Goal: Task Accomplishment & Management: Complete application form

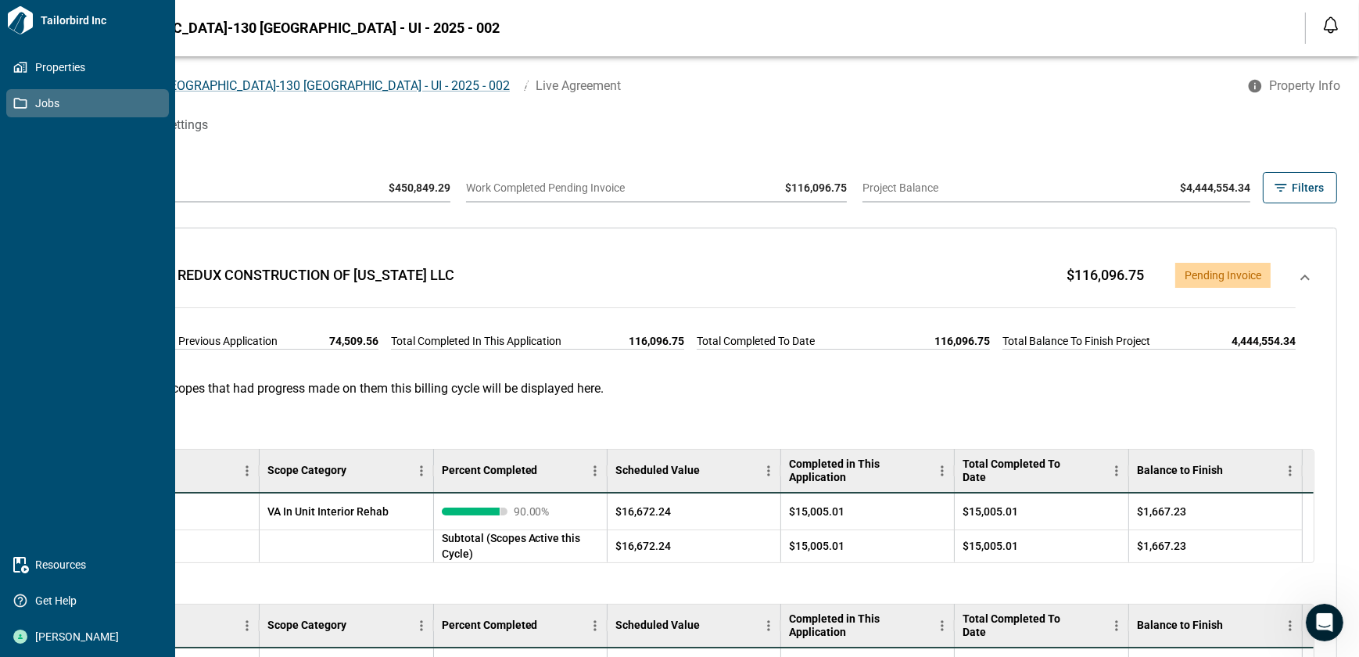
click at [18, 103] on icon at bounding box center [20, 103] width 14 height 14
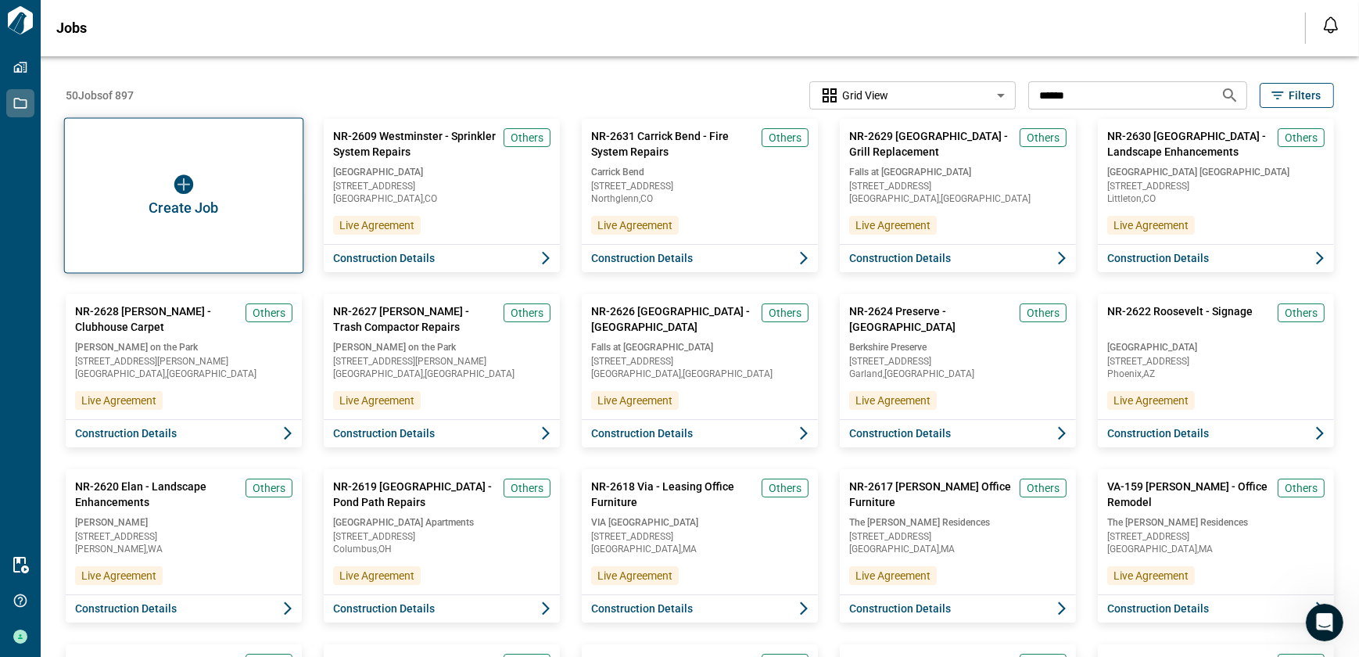
click at [175, 175] on img "button" at bounding box center [183, 184] width 19 height 19
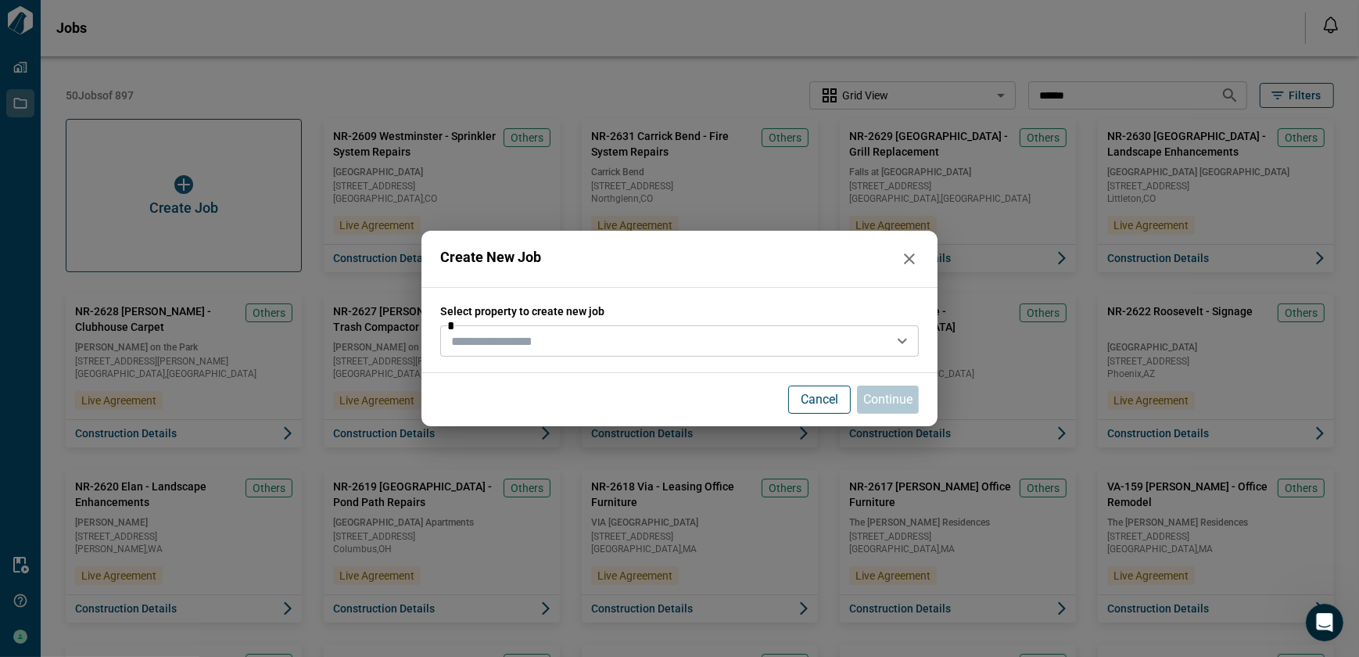
click at [558, 343] on input "text" at bounding box center [666, 341] width 443 height 22
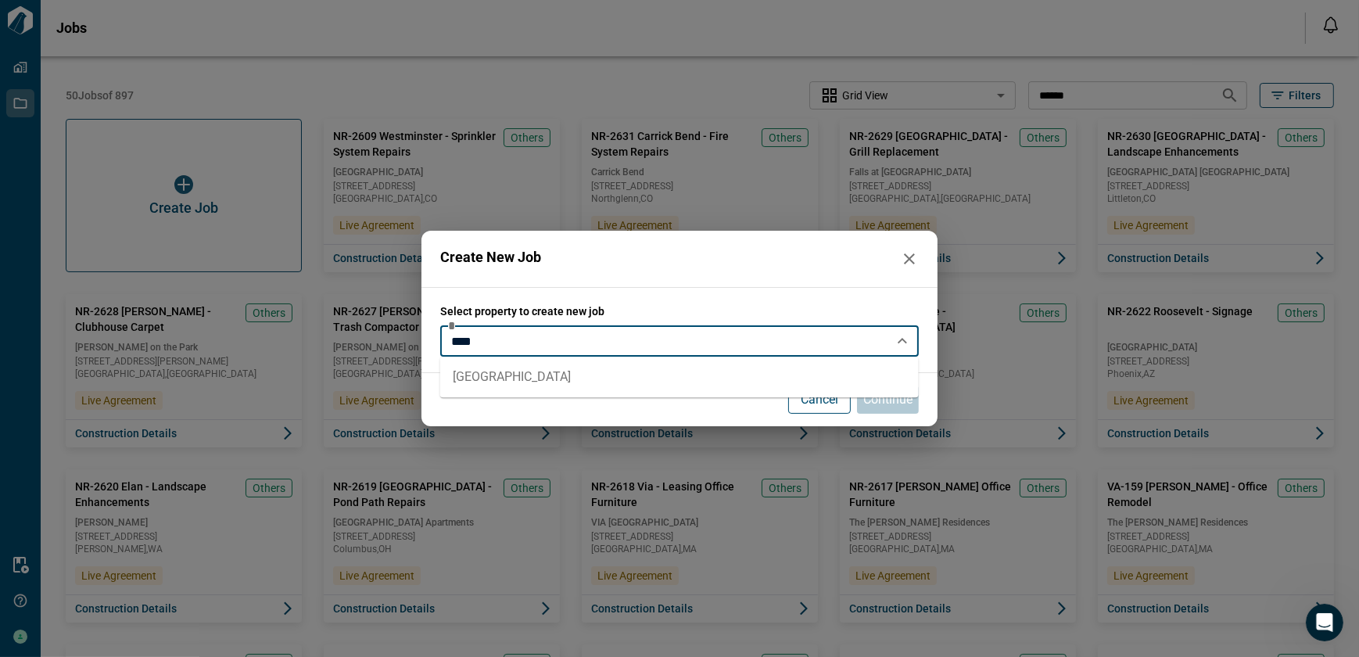
drag, startPoint x: 533, startPoint y: 375, endPoint x: 618, endPoint y: 386, distance: 86.0
click at [532, 375] on li "[GEOGRAPHIC_DATA]" at bounding box center [679, 377] width 479 height 28
type input "**********"
click at [883, 397] on p "Continue" at bounding box center [888, 399] width 49 height 19
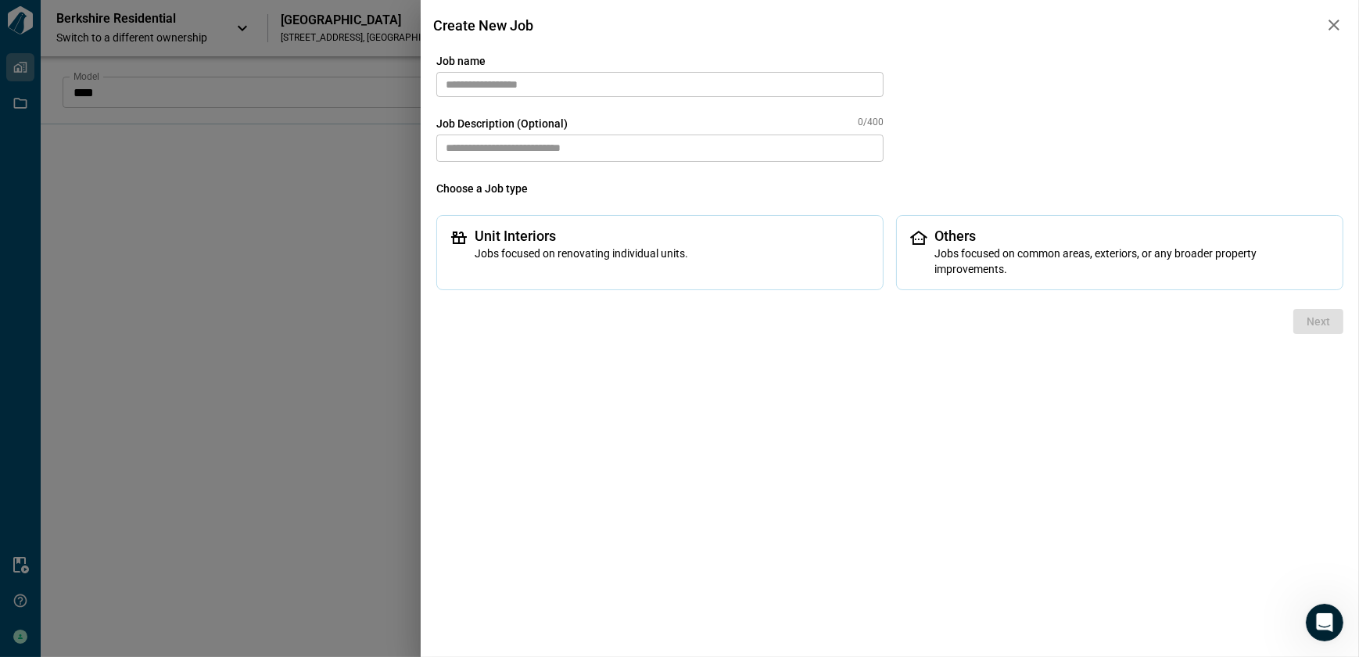
click at [537, 91] on input "text" at bounding box center [659, 84] width 447 height 25
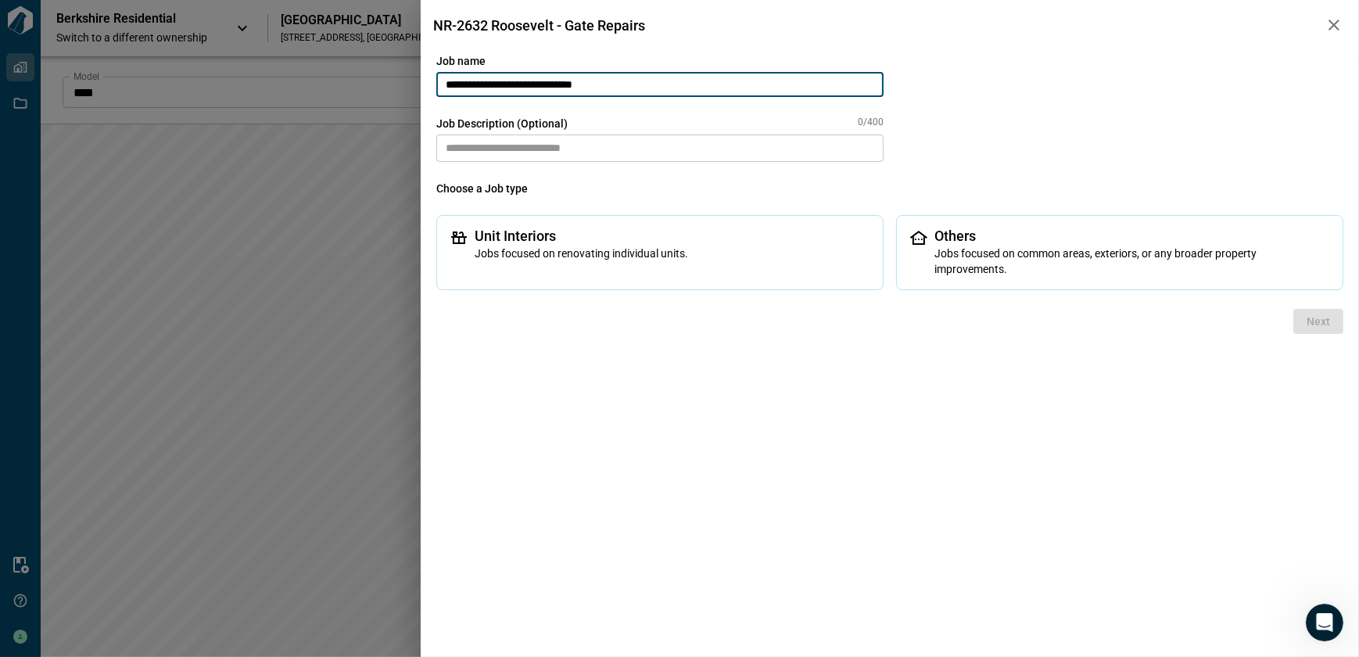
type input "**********"
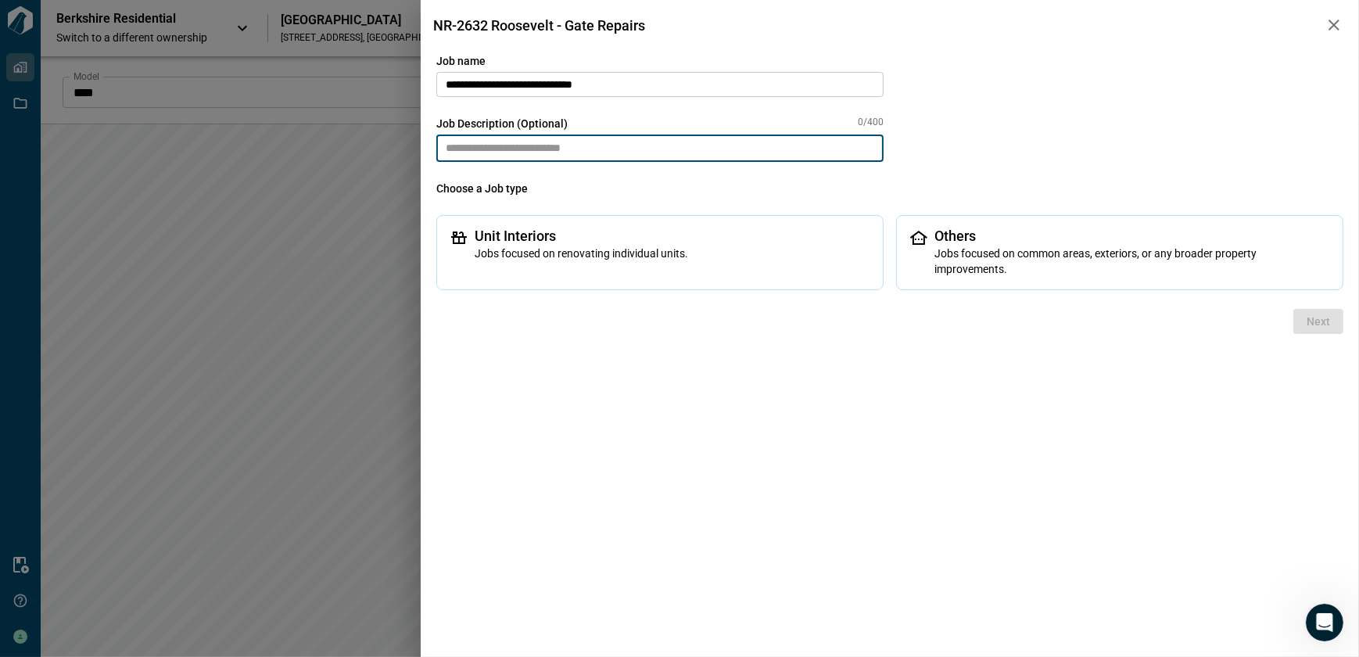
click at [478, 149] on textarea at bounding box center [659, 148] width 447 height 27
paste textarea "**********"
type textarea "**********"
click at [1032, 246] on span "Jobs focused on common areas, exteriors, or any broader property improvements." at bounding box center [1133, 261] width 396 height 31
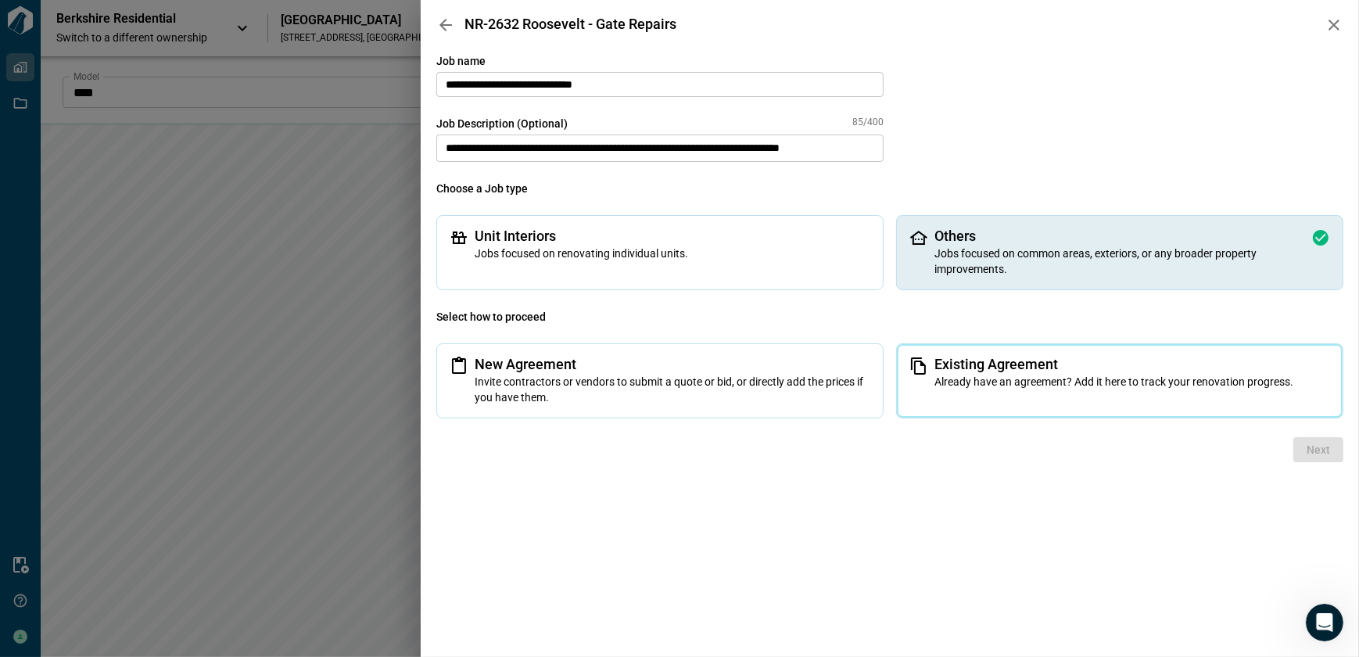
drag, startPoint x: 977, startPoint y: 370, endPoint x: 986, endPoint y: 368, distance: 9.5
click at [976, 370] on span "Existing Agreement" at bounding box center [1133, 365] width 396 height 16
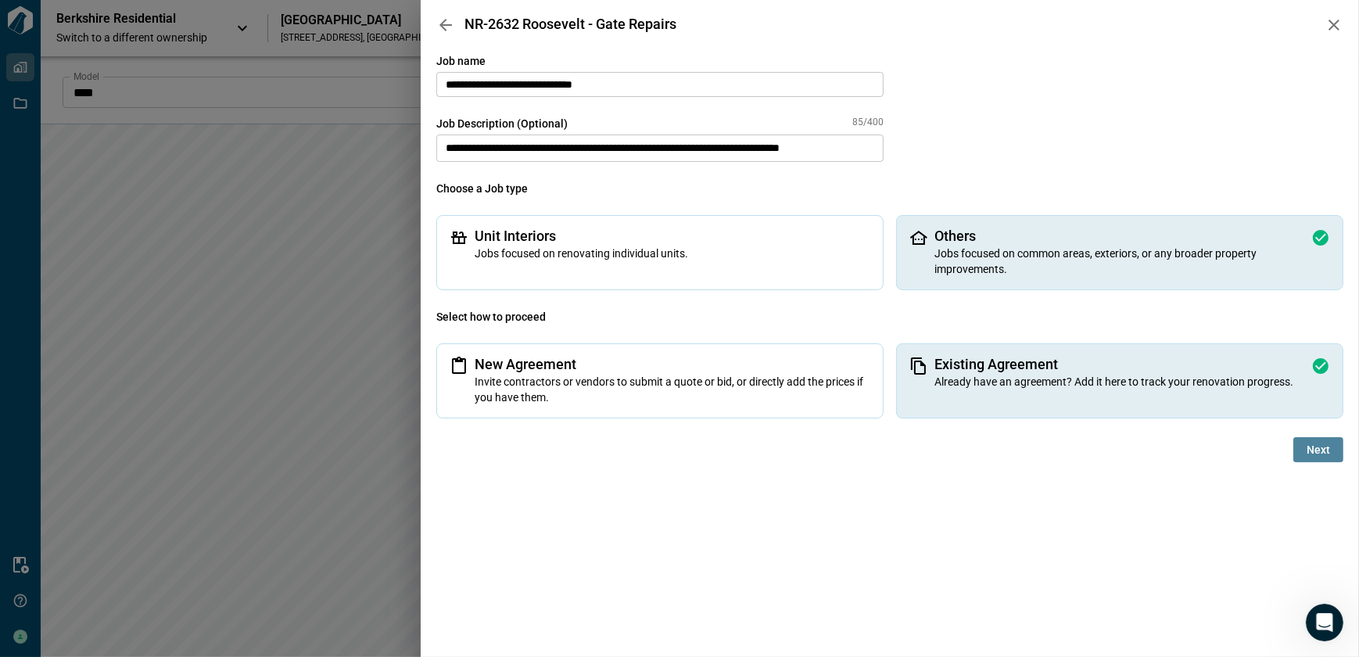
click at [1316, 454] on span "Next" at bounding box center [1318, 450] width 23 height 16
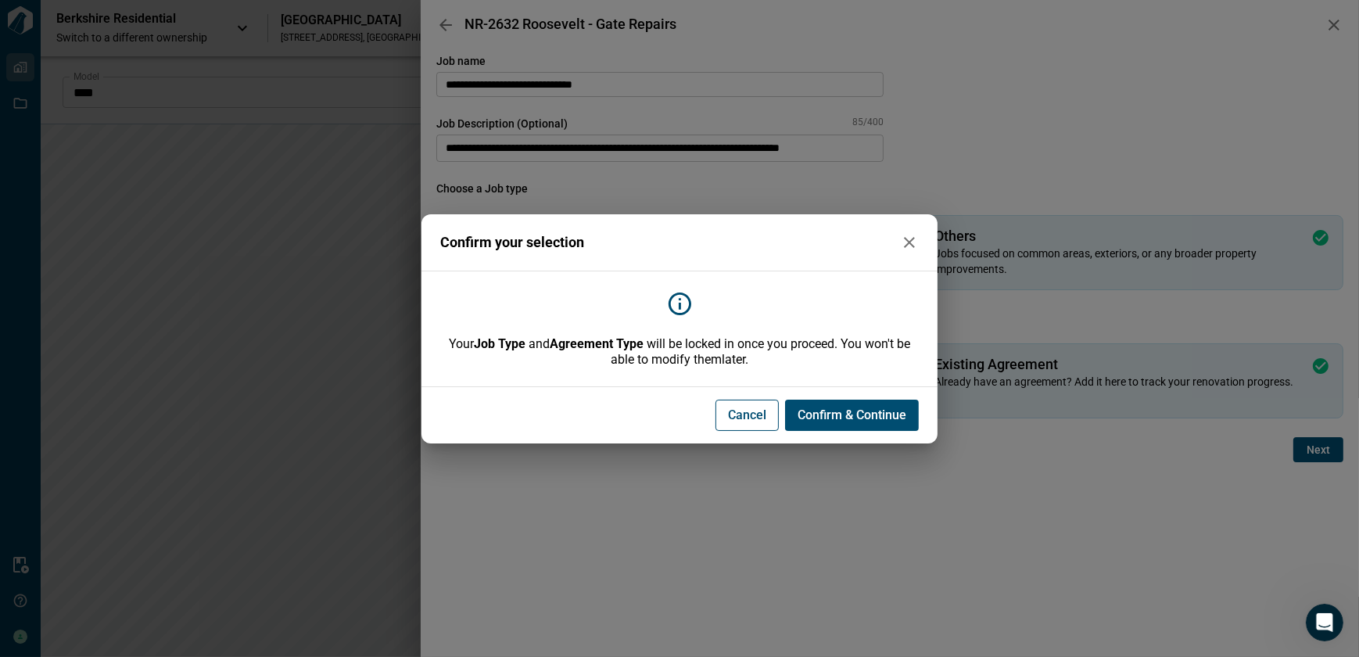
click at [841, 413] on span "Confirm & Continue" at bounding box center [852, 416] width 109 height 16
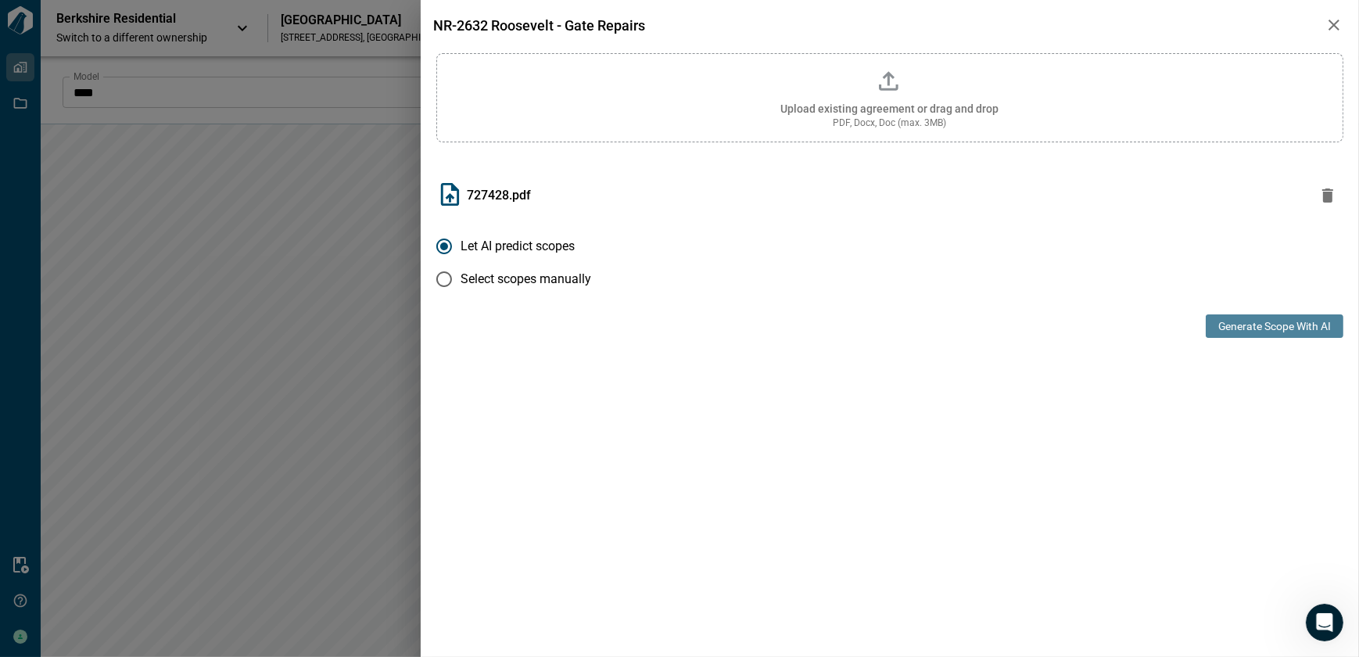
click at [1245, 326] on button "Generate Scope with AI" at bounding box center [1275, 325] width 138 height 23
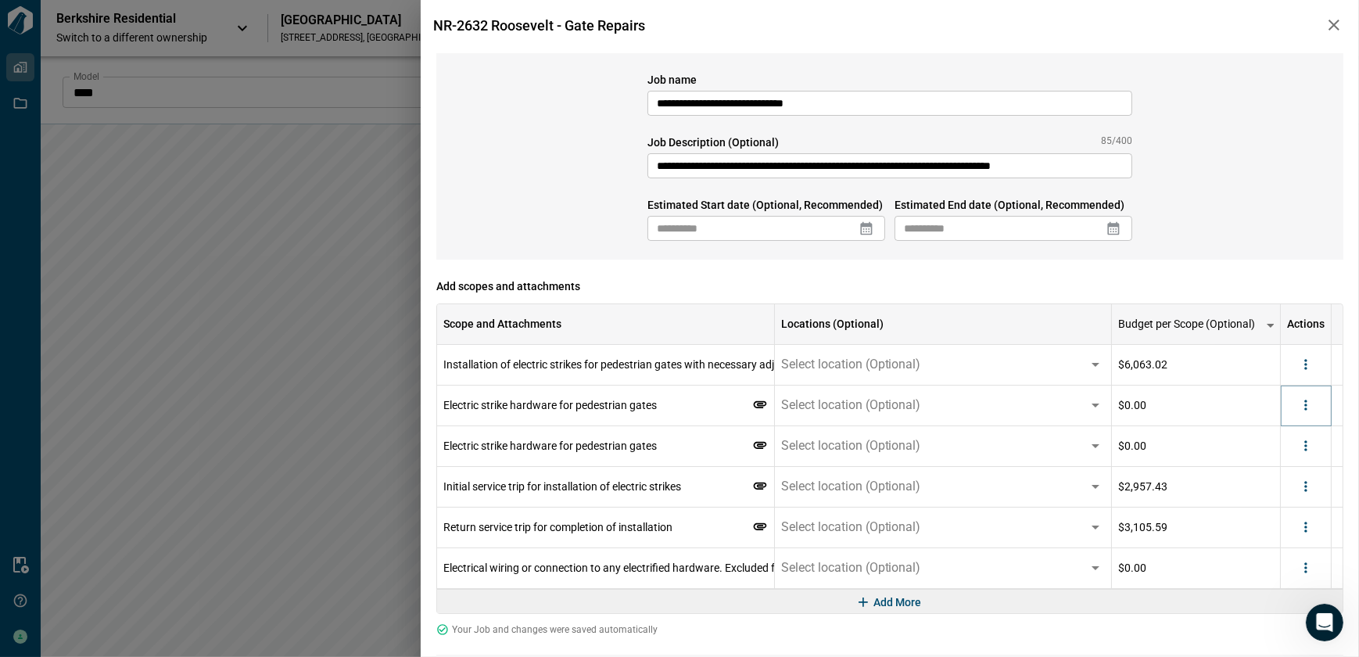
click at [1295, 407] on button "more" at bounding box center [1306, 404] width 23 height 23
drag, startPoint x: 1293, startPoint y: 464, endPoint x: 1306, endPoint y: 436, distance: 31.1
click at [1293, 467] on li "Delete" at bounding box center [1274, 466] width 88 height 28
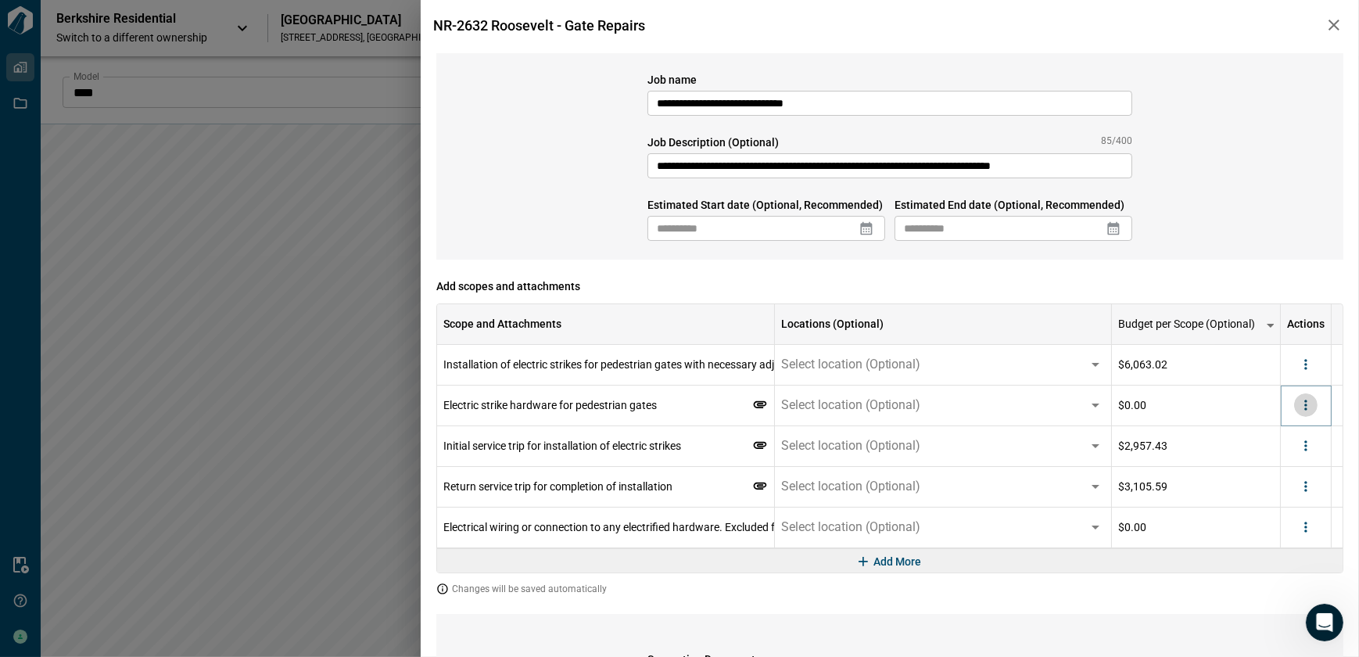
click at [1309, 412] on icon "more" at bounding box center [1306, 405] width 16 height 16
click at [1295, 464] on li "Delete" at bounding box center [1274, 466] width 88 height 28
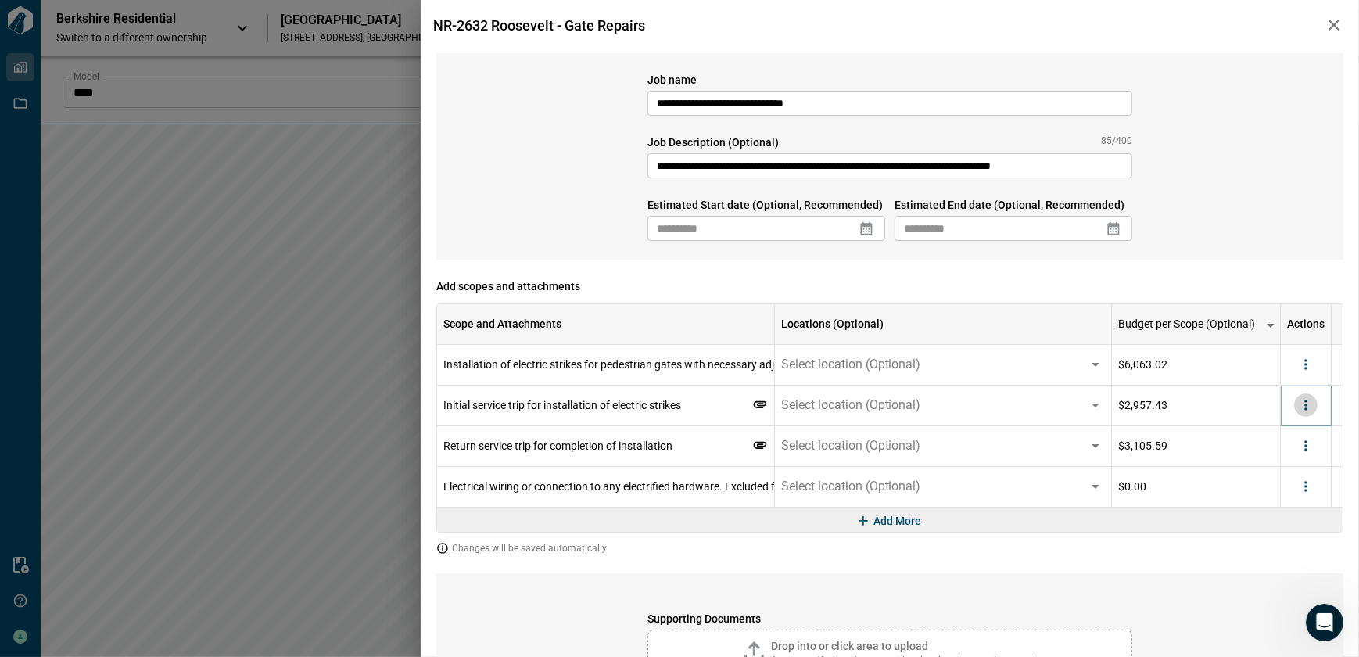
drag, startPoint x: 1307, startPoint y: 402, endPoint x: 1307, endPoint y: 415, distance: 12.5
click at [1307, 403] on icon "more" at bounding box center [1306, 405] width 16 height 16
drag, startPoint x: 1295, startPoint y: 465, endPoint x: 1305, endPoint y: 419, distance: 46.3
click at [1295, 464] on li "Delete" at bounding box center [1274, 466] width 88 height 28
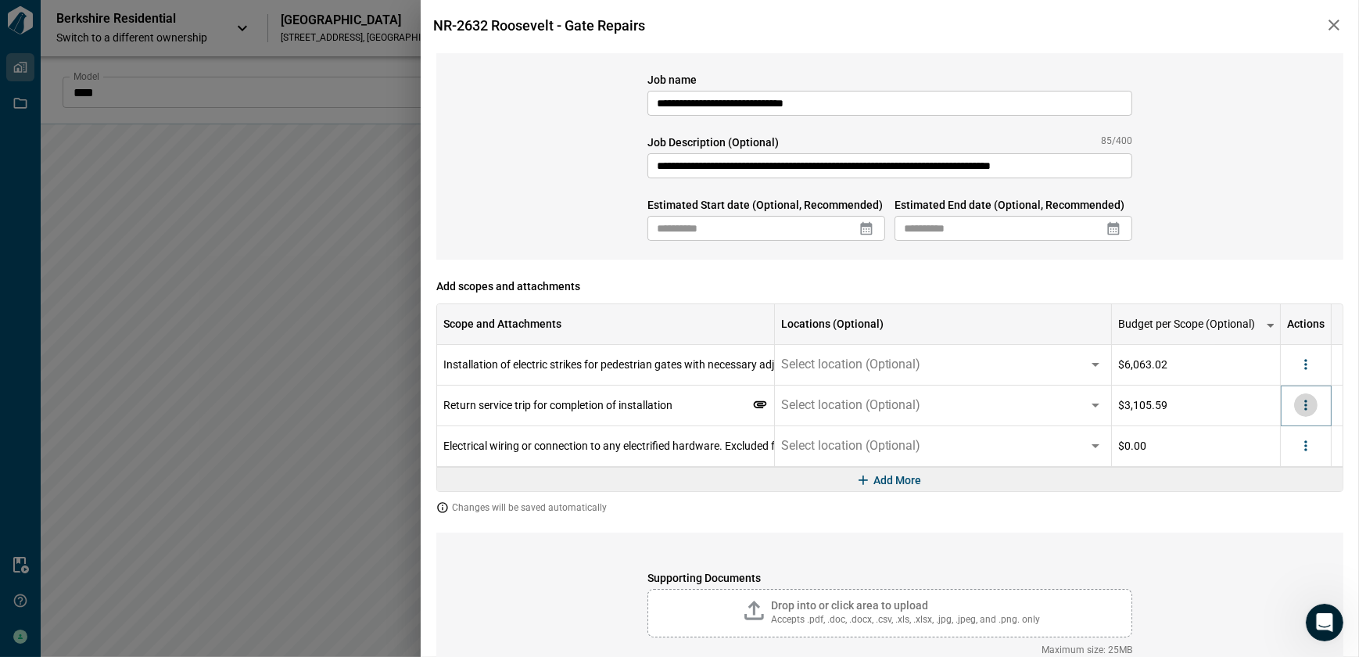
click at [1309, 409] on icon "more" at bounding box center [1306, 405] width 16 height 16
click at [1299, 470] on li "Delete" at bounding box center [1274, 466] width 88 height 28
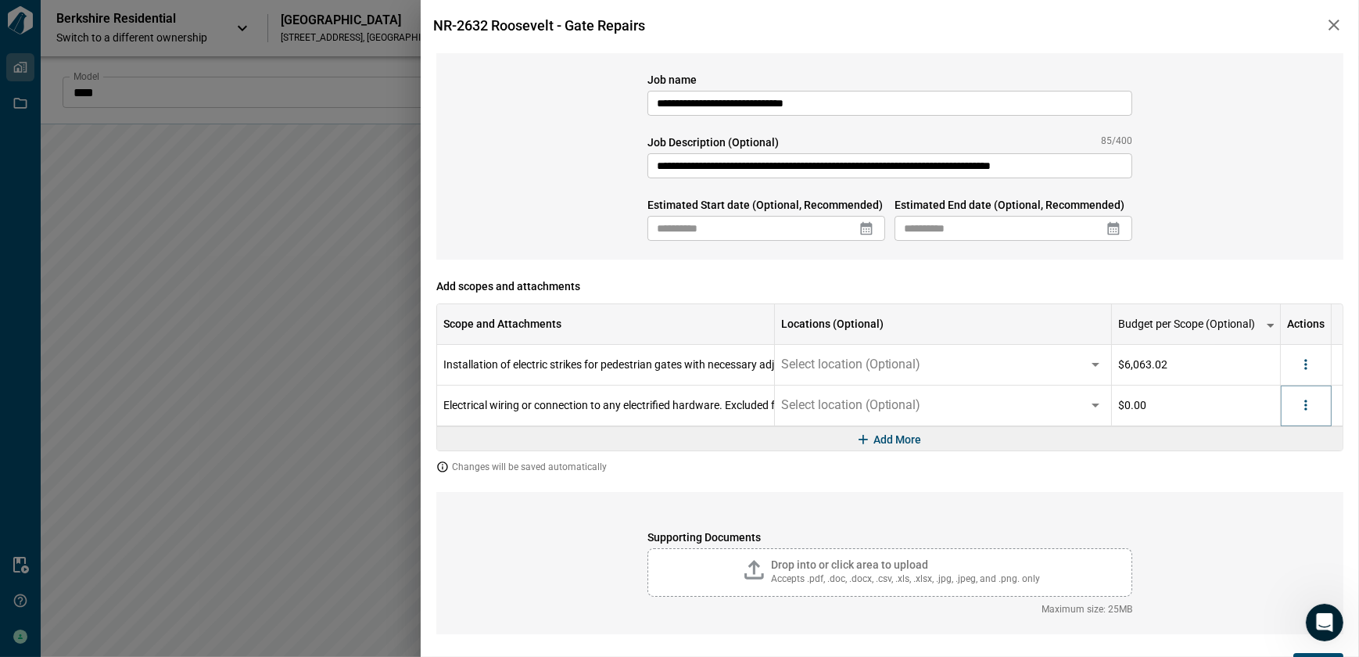
click at [1309, 407] on icon "more" at bounding box center [1306, 405] width 16 height 16
click at [1293, 465] on li "Delete" at bounding box center [1274, 466] width 88 height 28
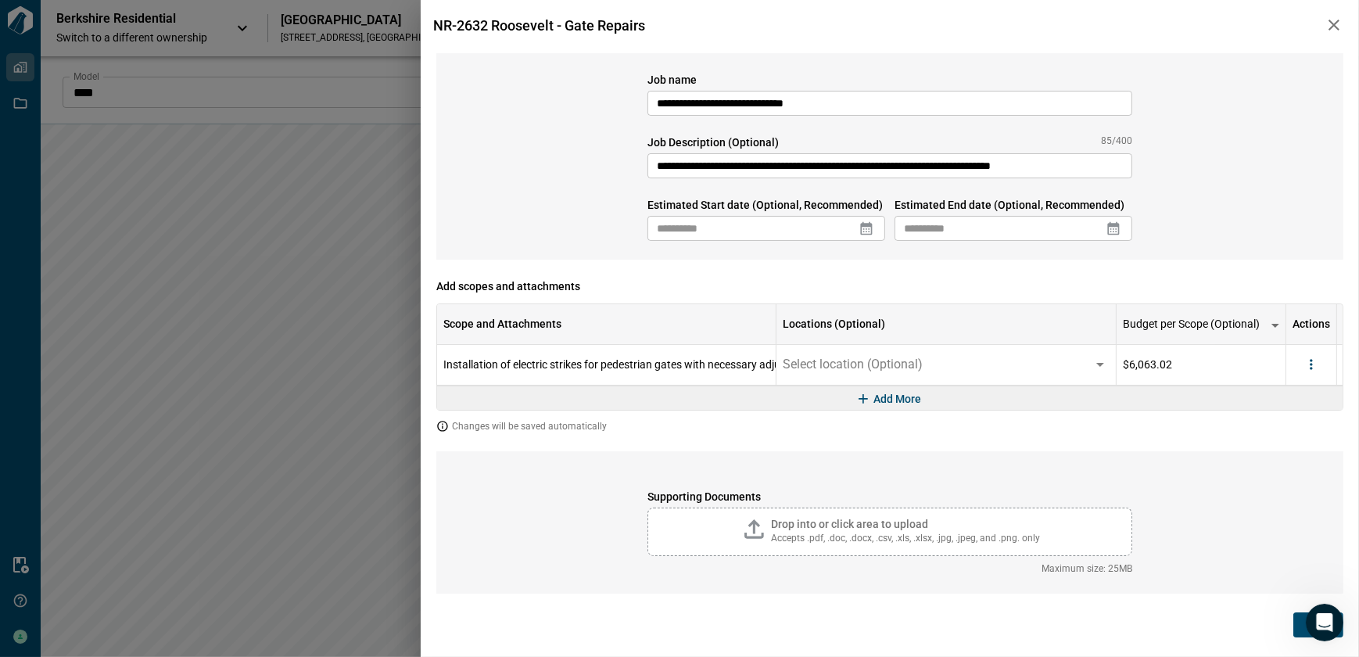
drag, startPoint x: 870, startPoint y: 229, endPoint x: 837, endPoint y: 250, distance: 39.1
click at [870, 229] on icon at bounding box center [867, 229] width 16 height 16
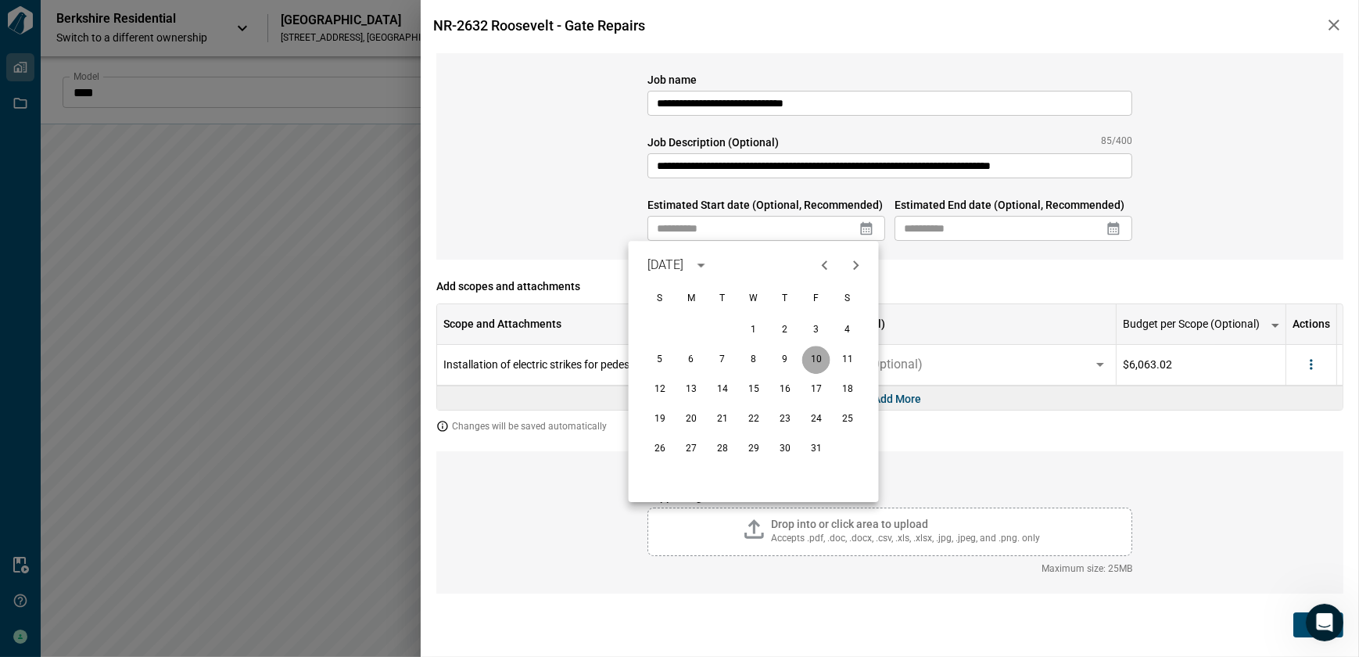
click at [816, 357] on button "10" at bounding box center [817, 360] width 28 height 28
type input "**********"
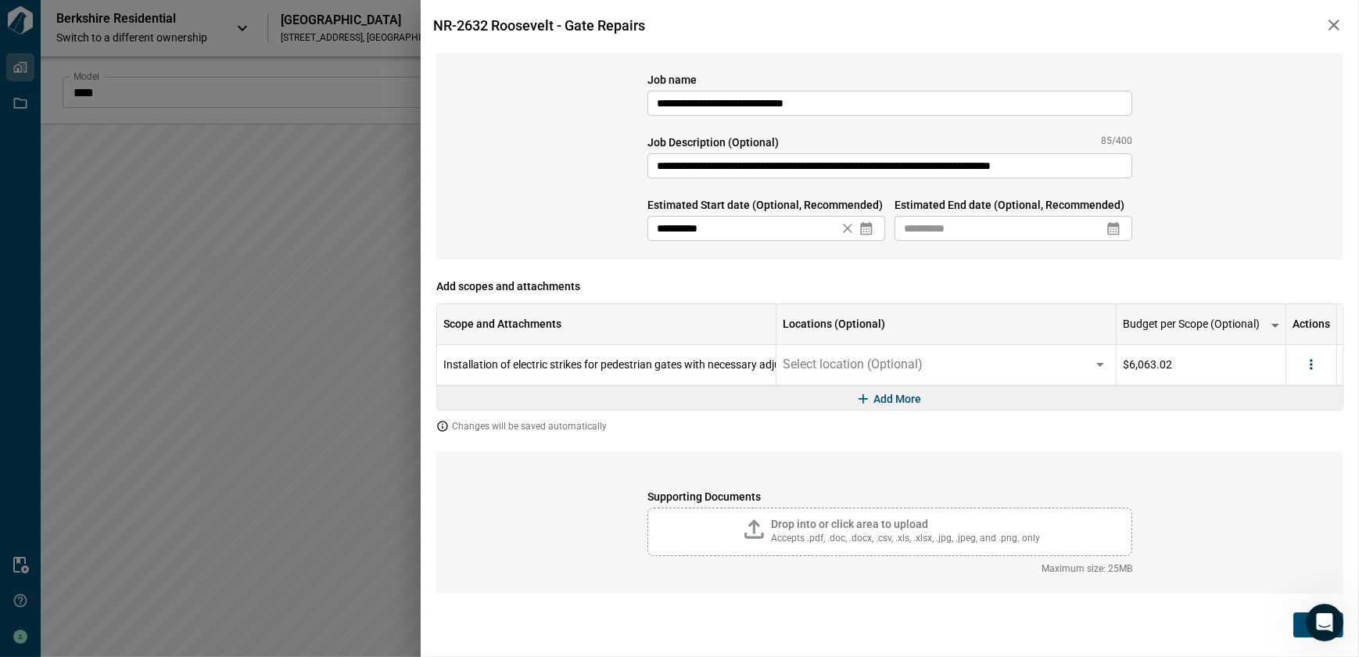
click at [1111, 227] on icon at bounding box center [1114, 228] width 12 height 13
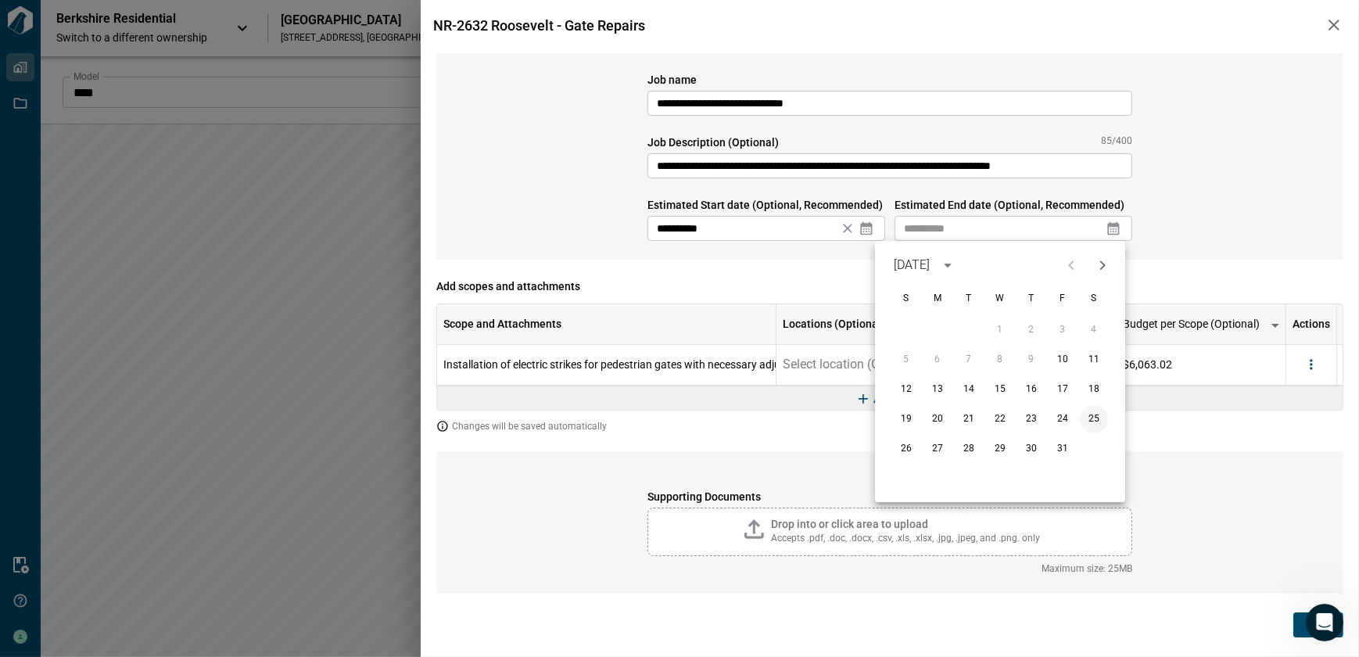
click at [1093, 420] on button "25" at bounding box center [1094, 419] width 28 height 28
type input "**********"
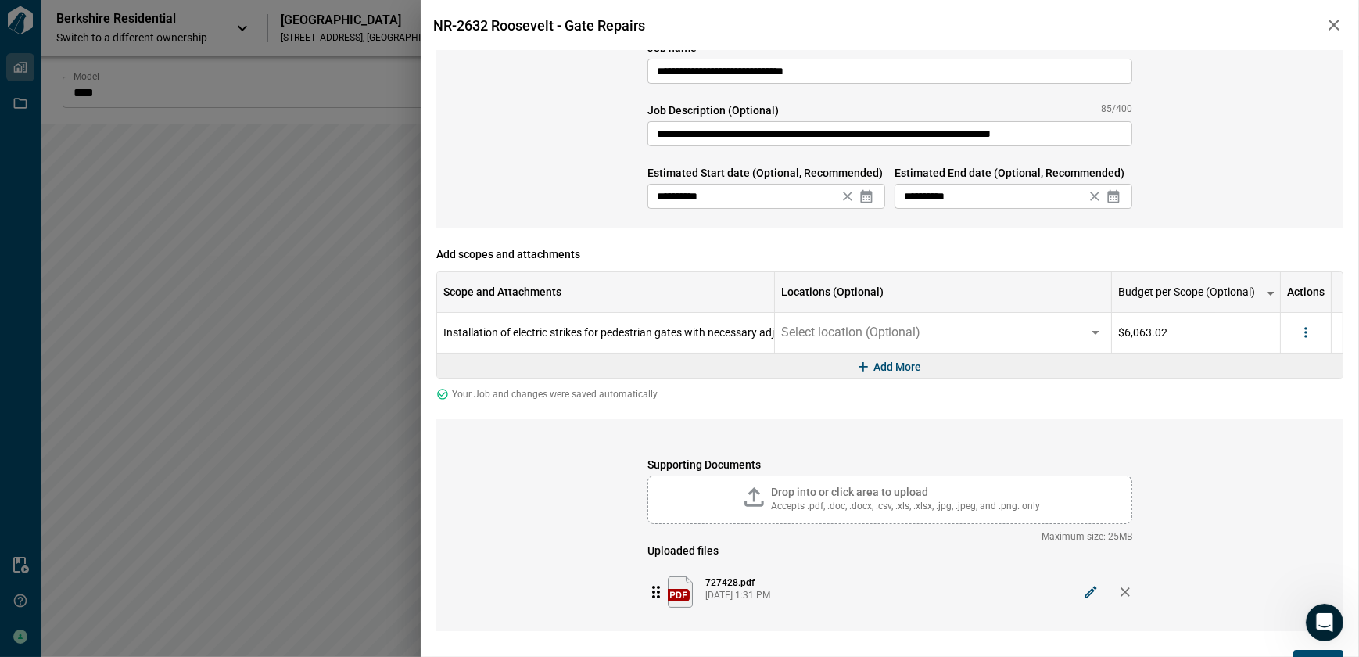
scroll to position [48, 0]
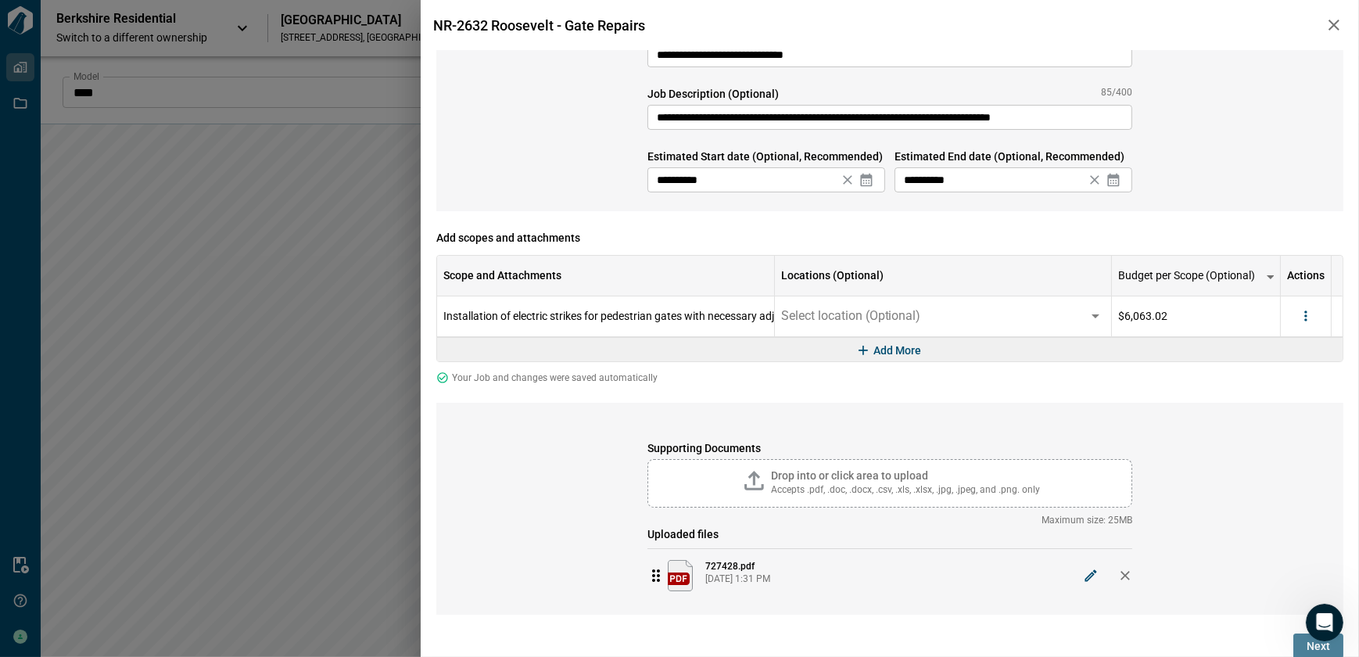
click at [1307, 645] on span "Next" at bounding box center [1318, 646] width 23 height 16
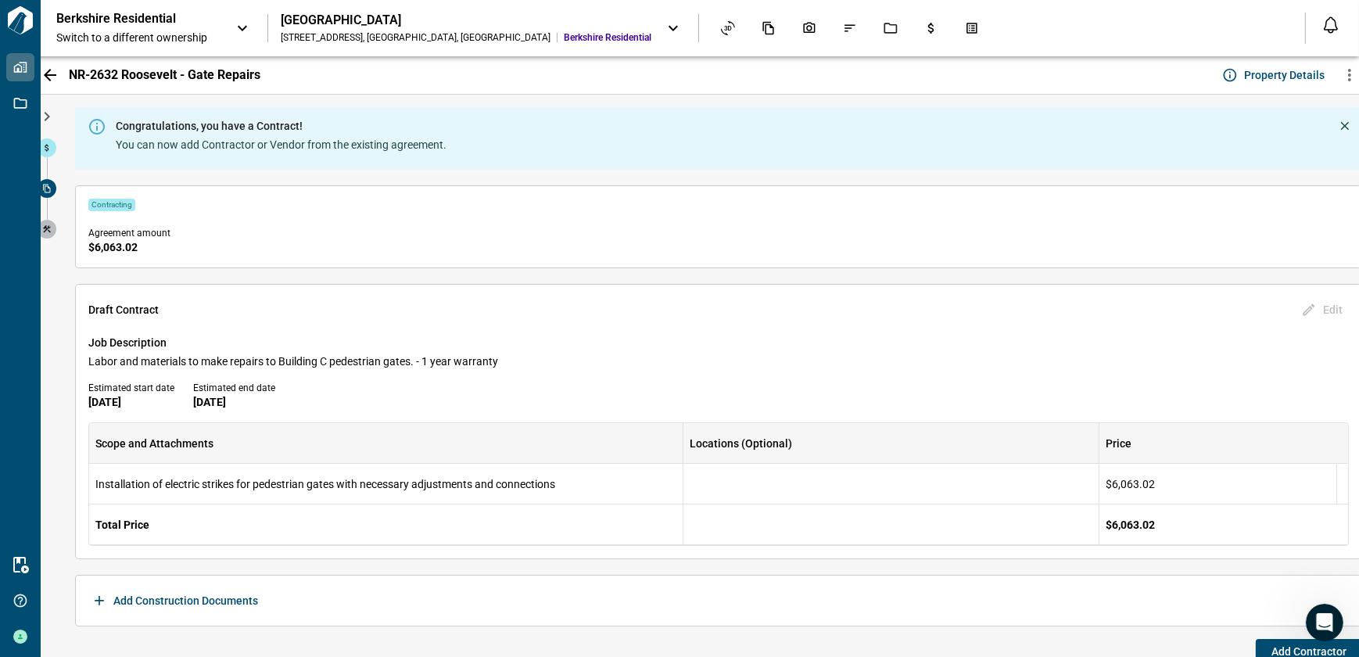
scroll to position [18, 0]
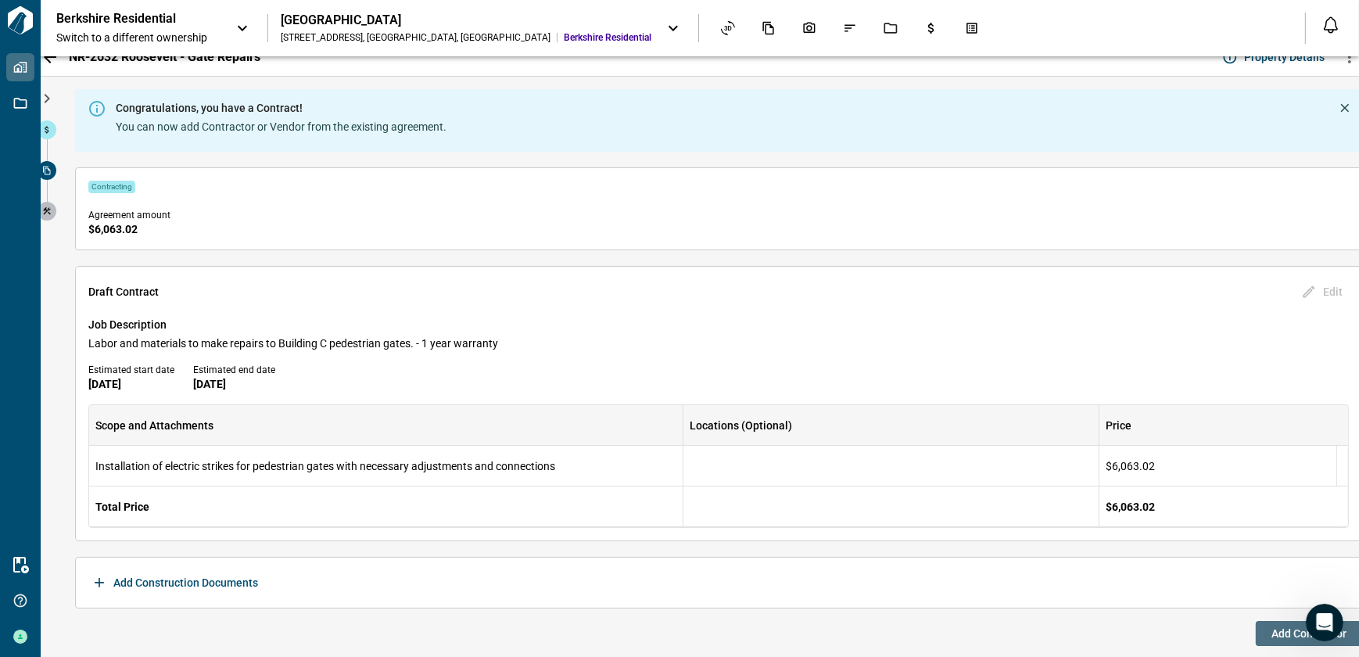
click at [1258, 633] on button "Add Contractor" at bounding box center [1309, 633] width 106 height 25
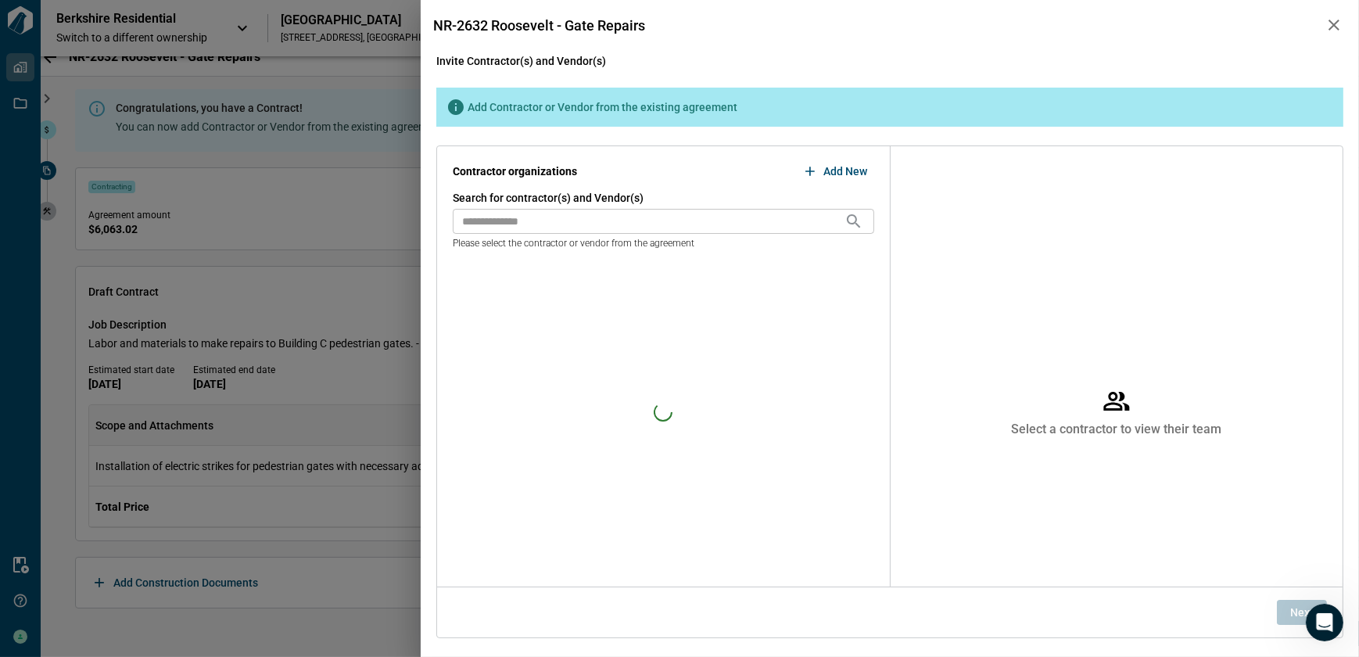
scroll to position [0, 0]
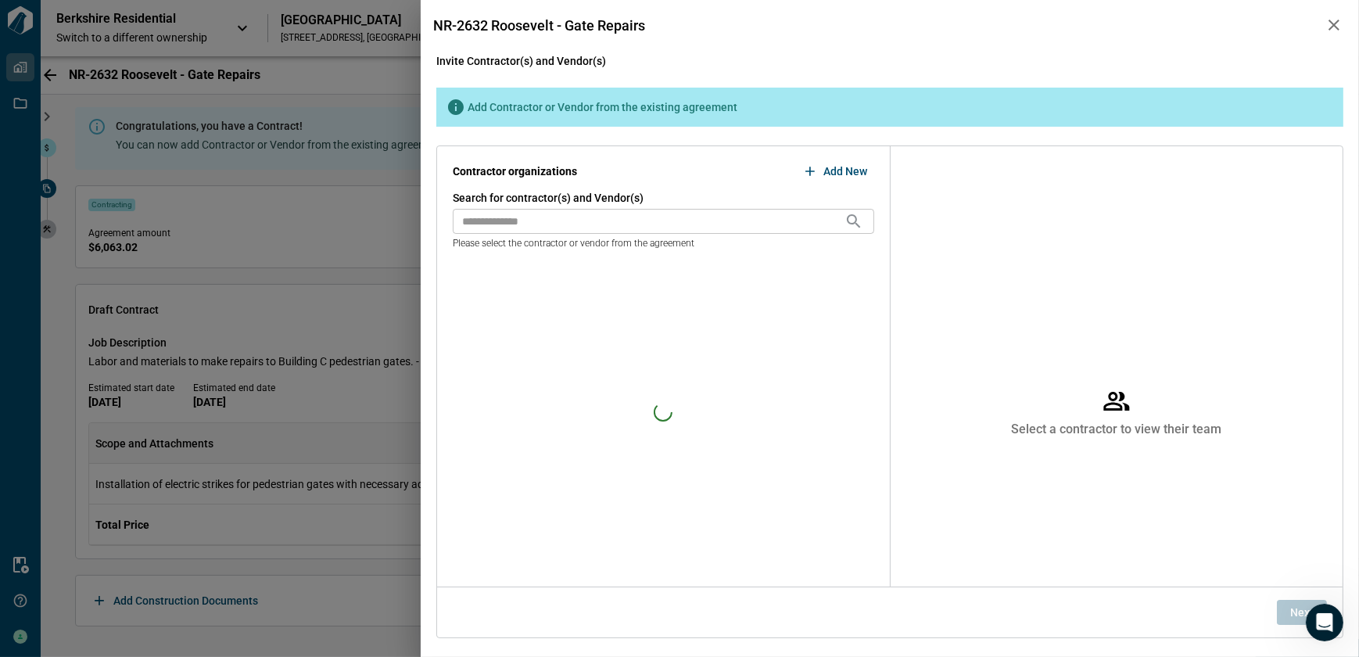
click at [551, 226] on input "text" at bounding box center [649, 221] width 392 height 25
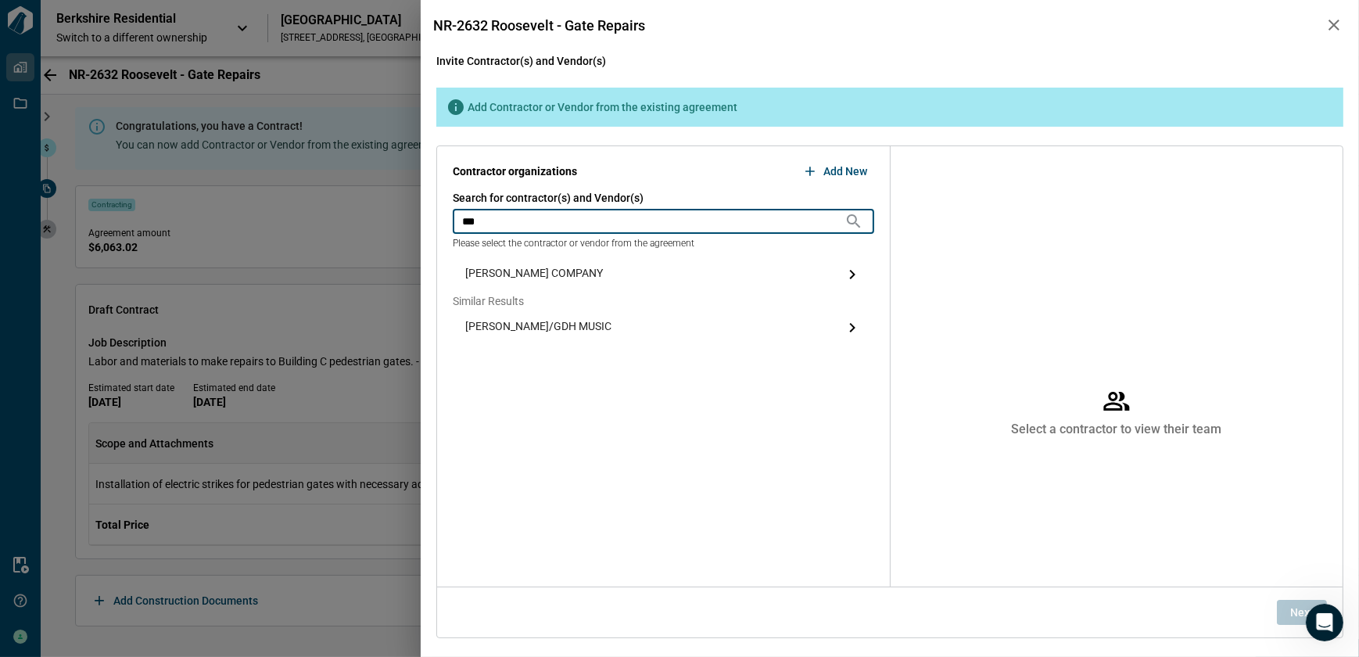
type input "**"
click at [511, 270] on span "[PERSON_NAME] COMPANY" at bounding box center [534, 274] width 138 height 19
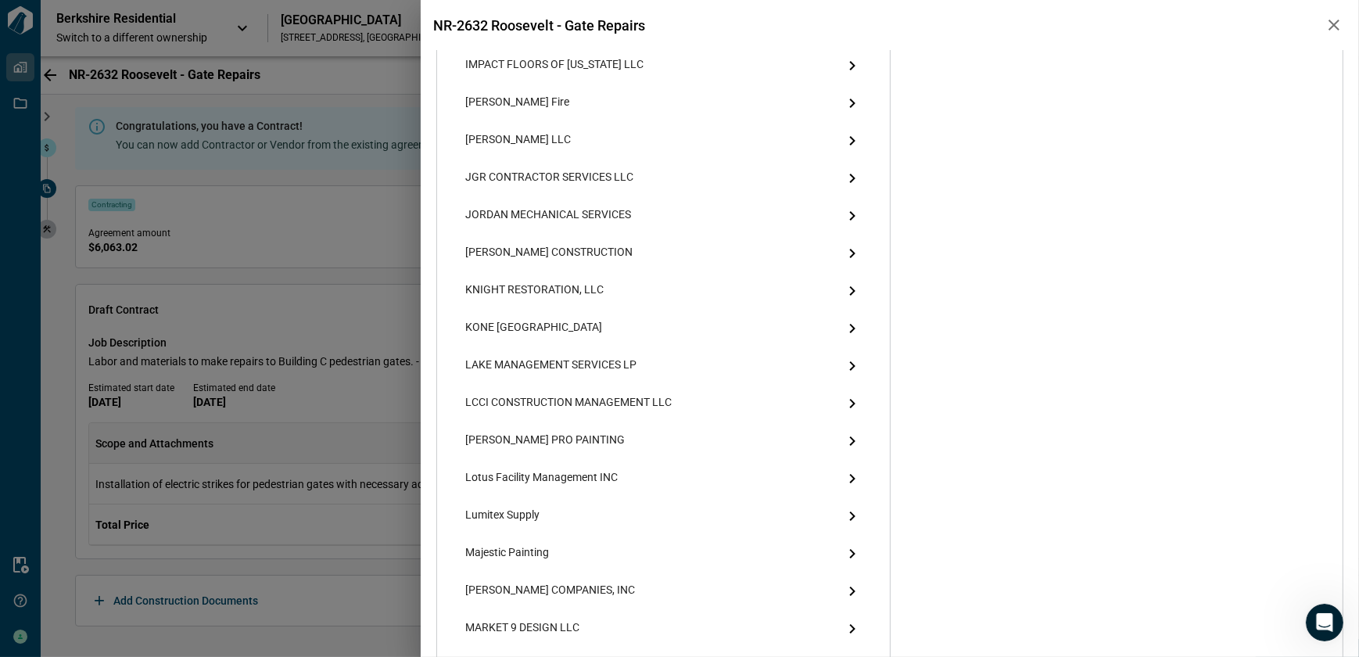
scroll to position [1777, 0]
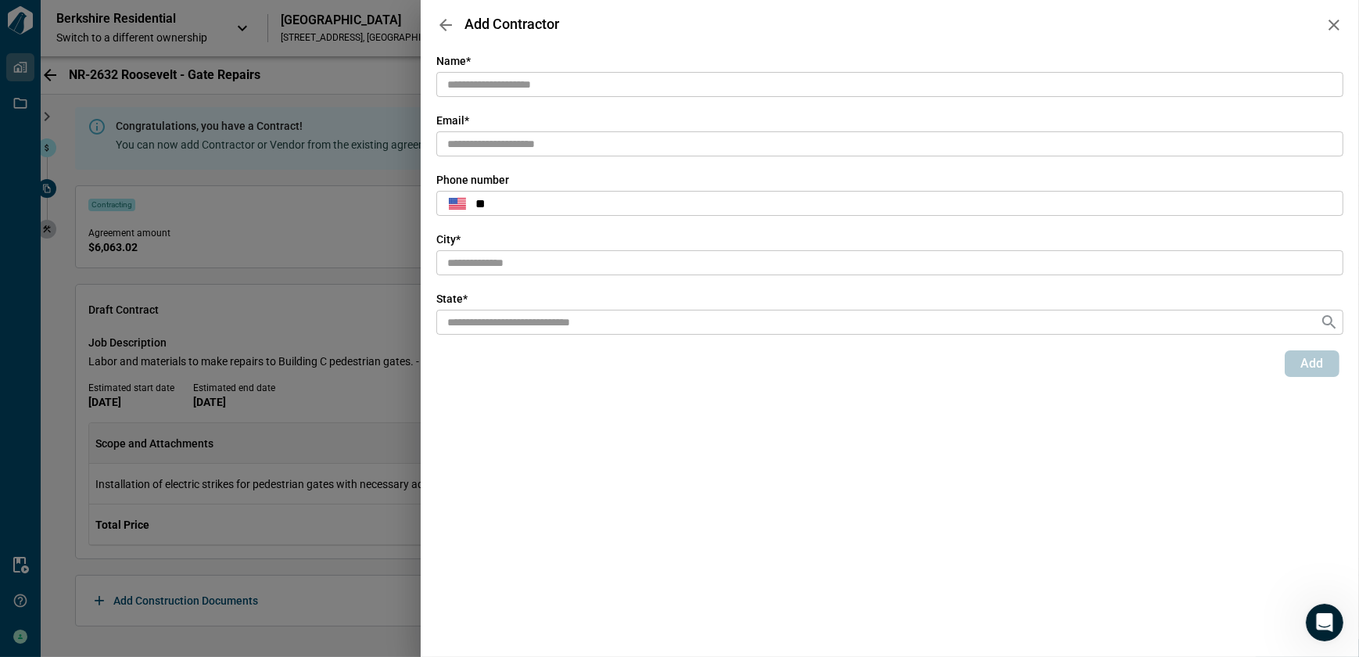
scroll to position [0, 0]
click at [617, 90] on input "text" at bounding box center [889, 85] width 907 height 26
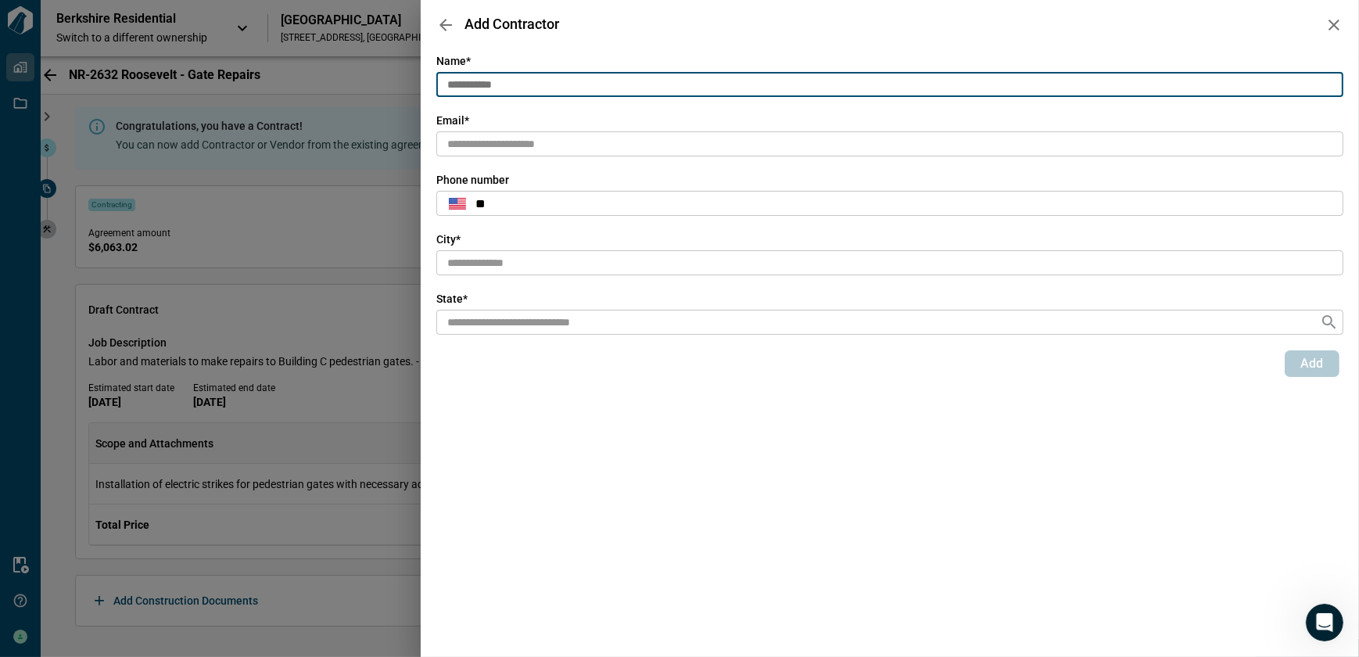
type input "**********"
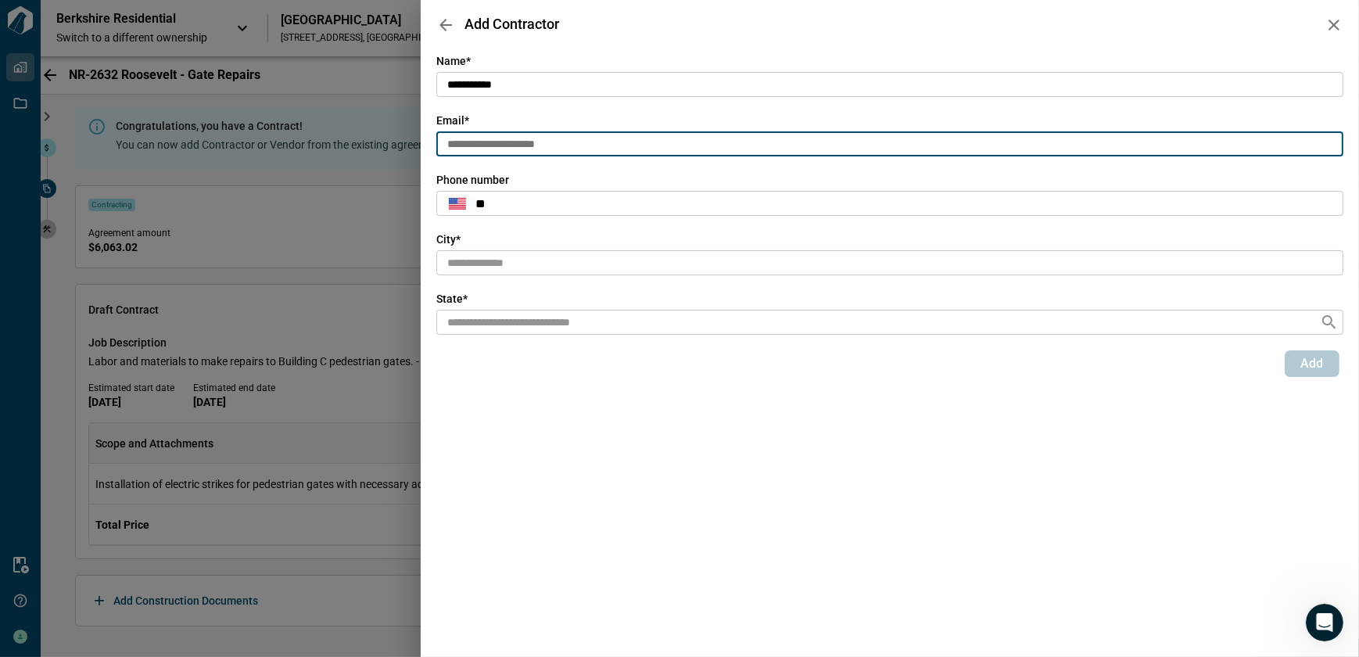
type input "**********"
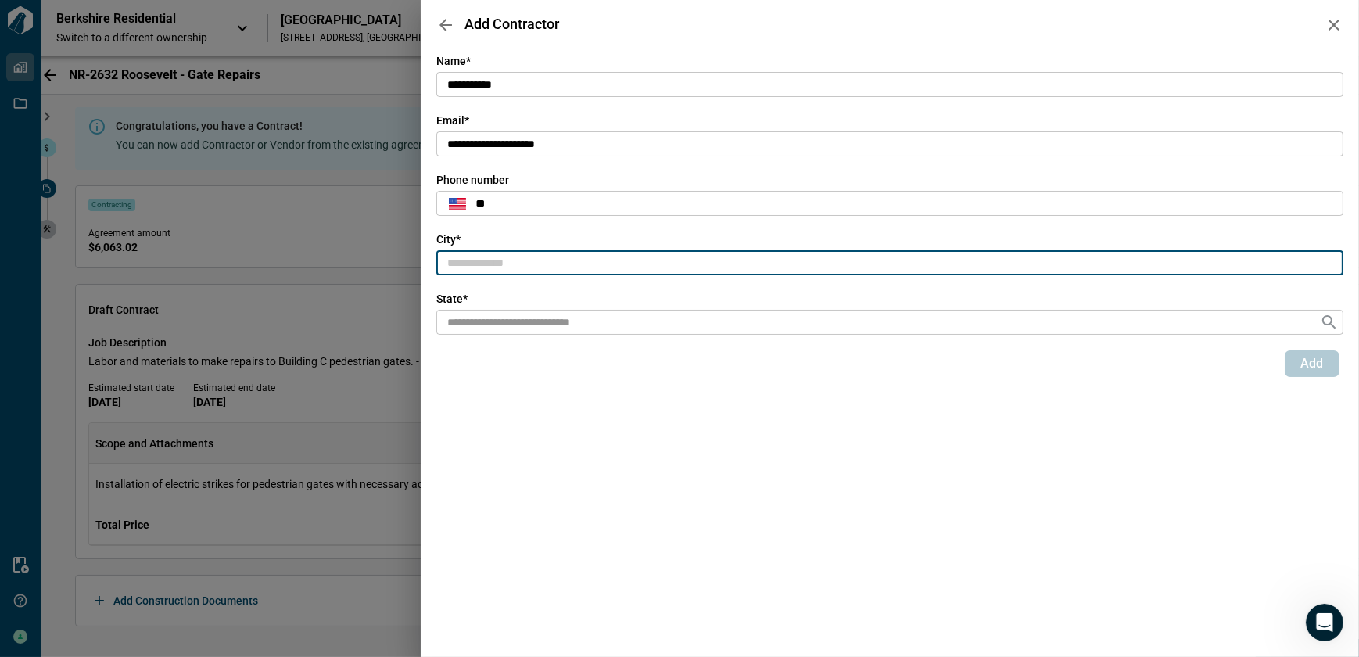
click at [586, 269] on input "text" at bounding box center [889, 263] width 907 height 26
type input "*******"
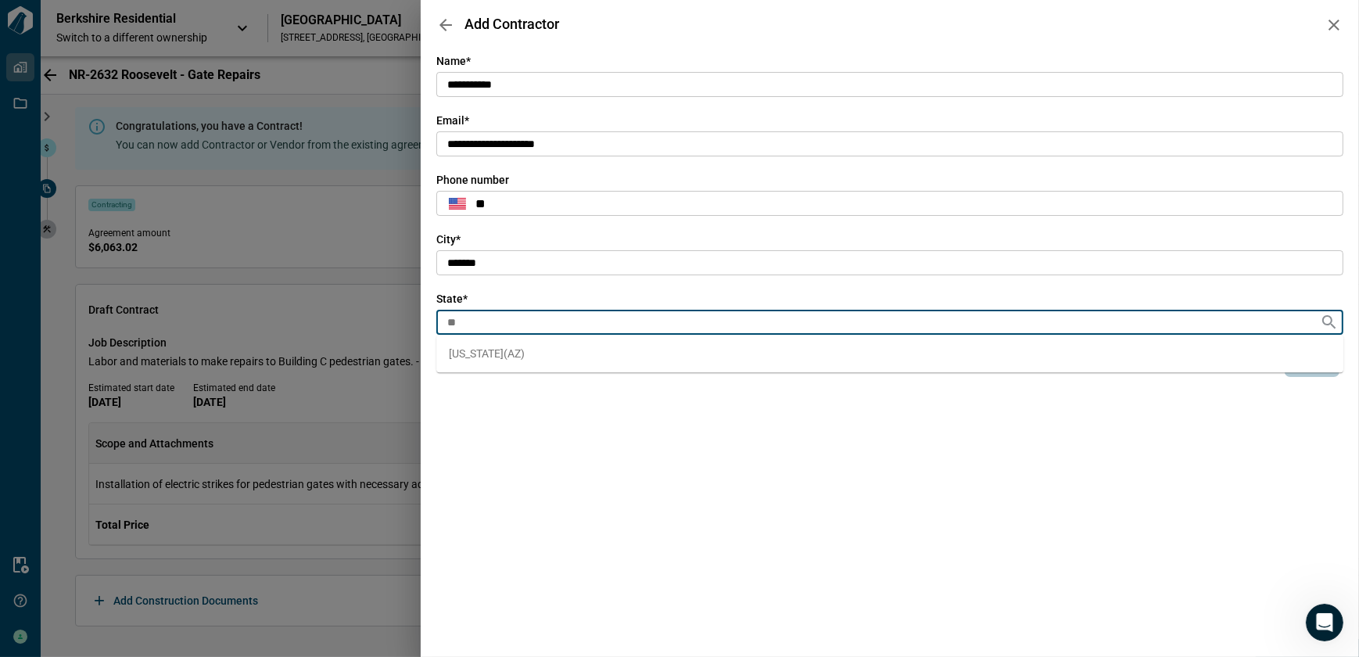
click at [461, 348] on span "[US_STATE] ( [GEOGRAPHIC_DATA] )" at bounding box center [487, 354] width 76 height 16
type input "**"
click at [1314, 368] on span "Add" at bounding box center [1313, 364] width 23 height 16
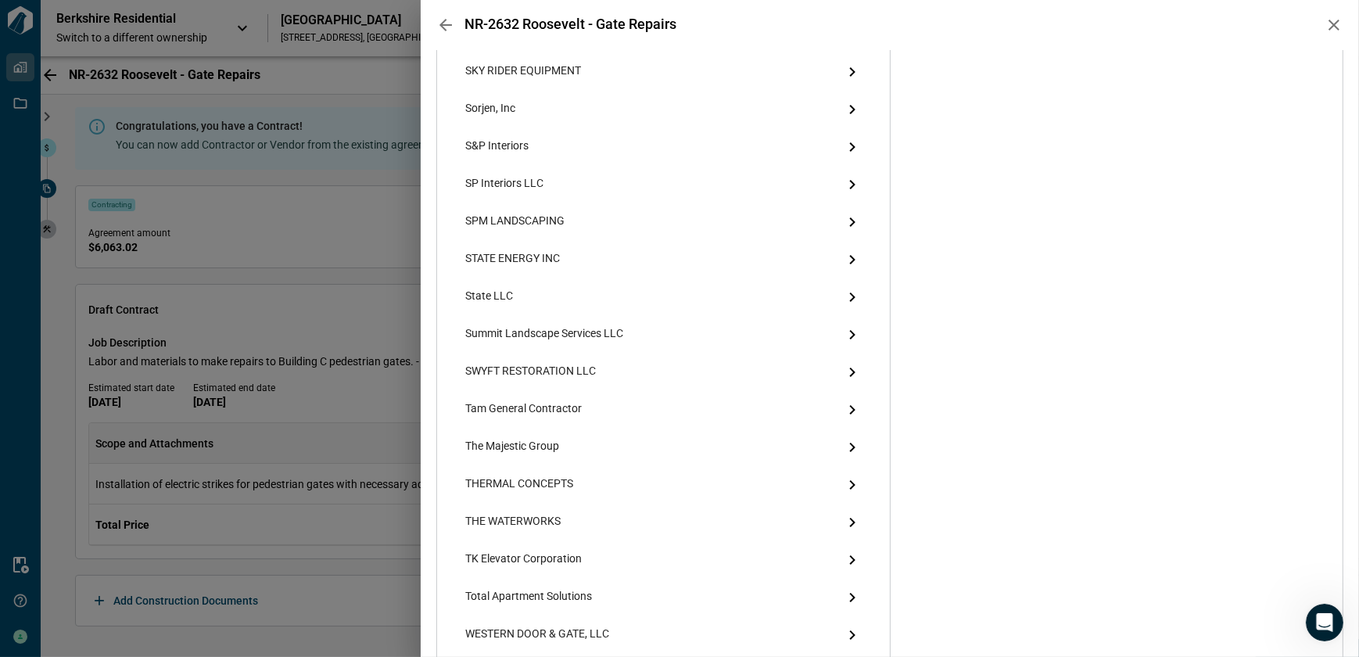
scroll to position [3777, 0]
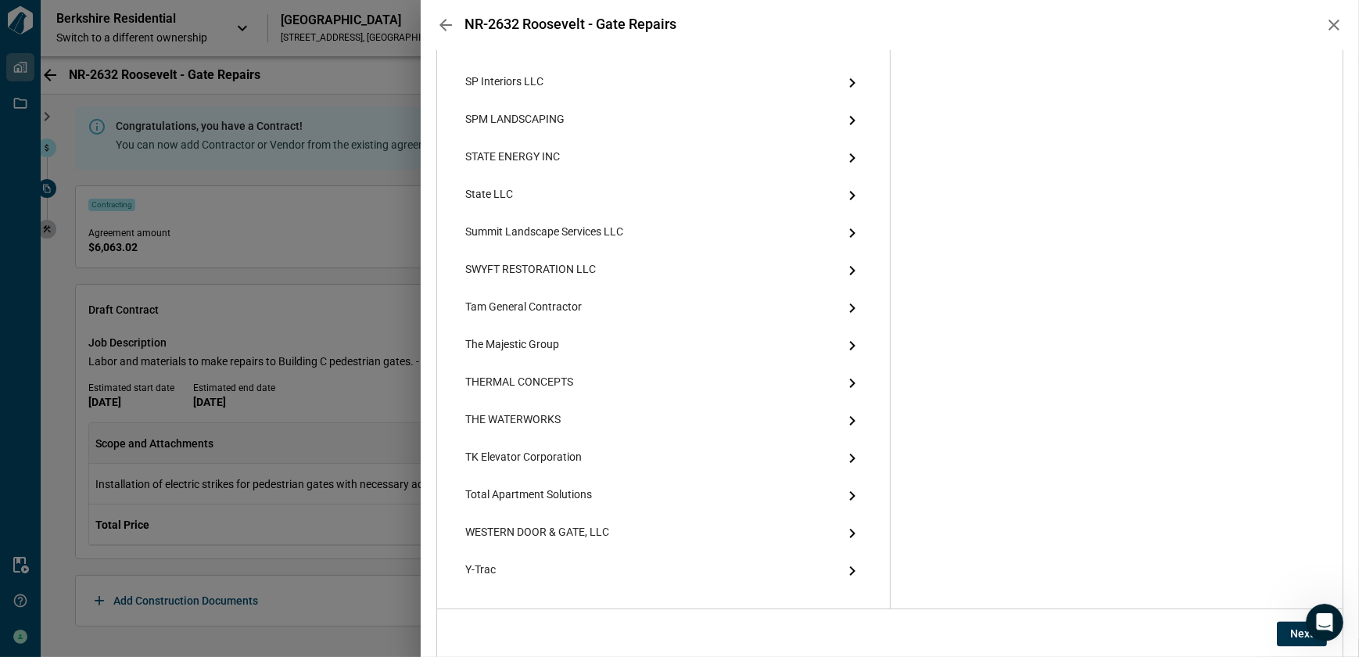
click at [1284, 637] on button "Next" at bounding box center [1302, 634] width 50 height 25
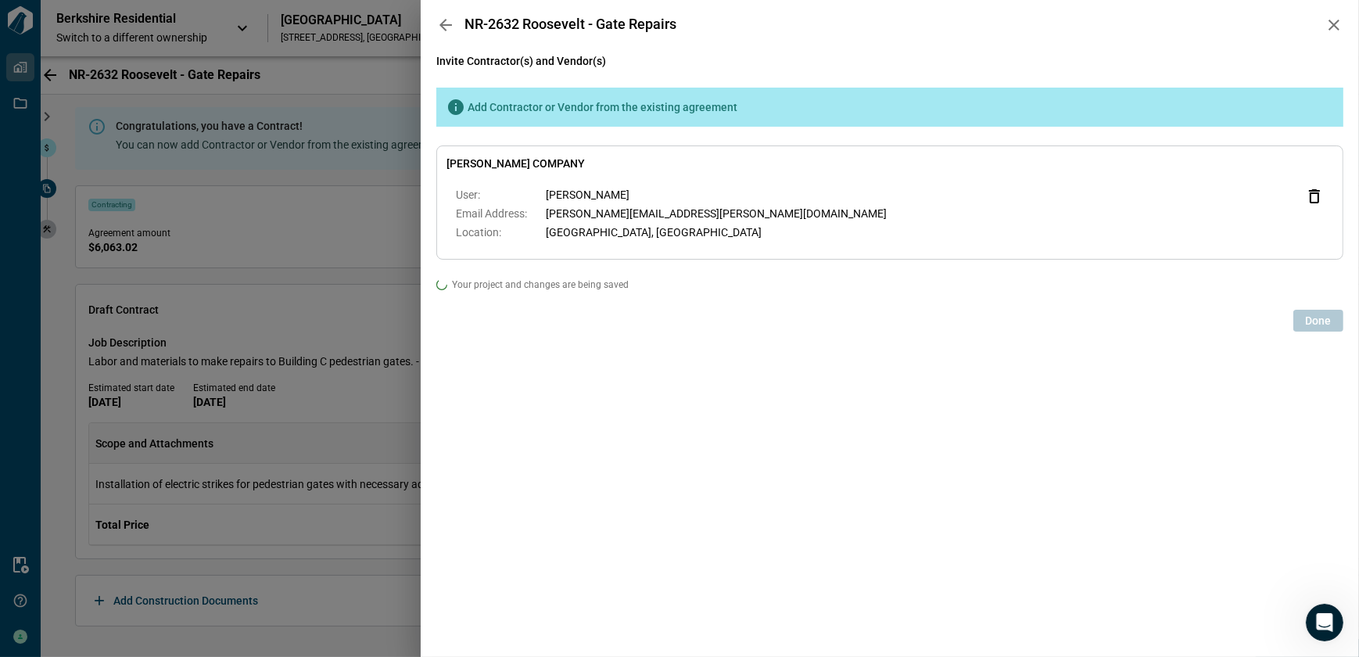
scroll to position [0, 0]
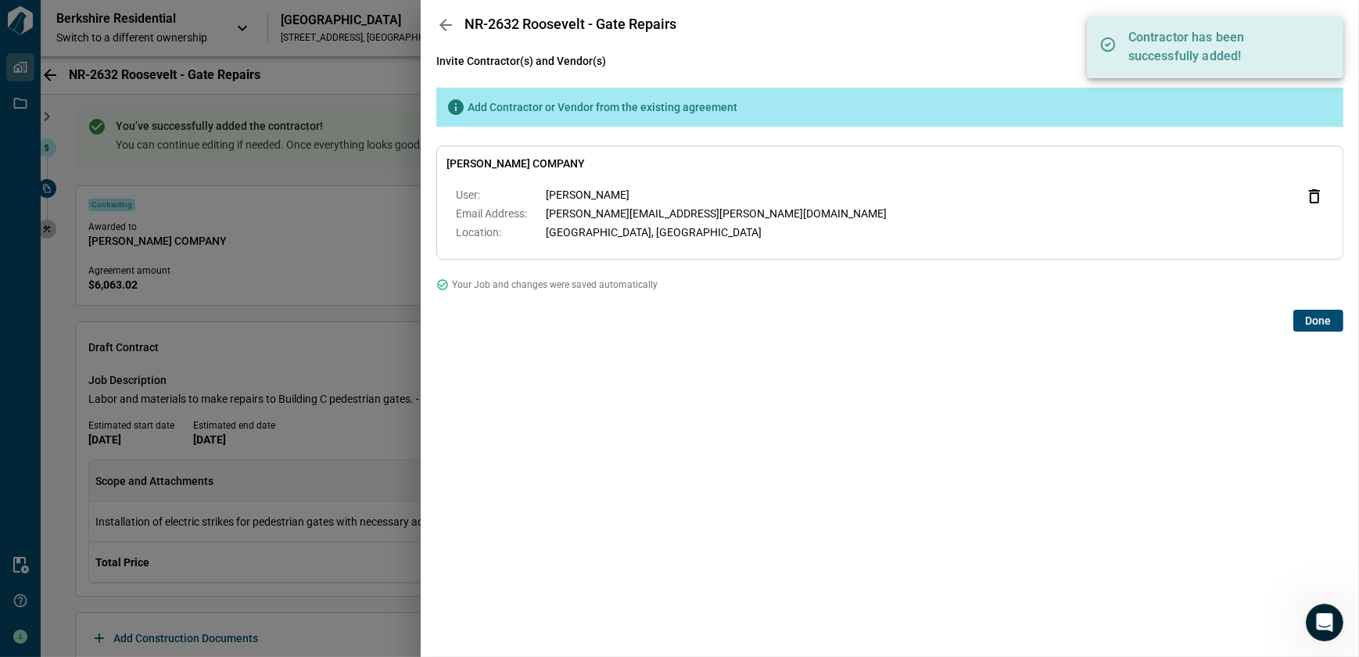
drag, startPoint x: 1321, startPoint y: 322, endPoint x: 948, endPoint y: 289, distance: 374.5
click at [1322, 322] on span "Done" at bounding box center [1319, 321] width 26 height 16
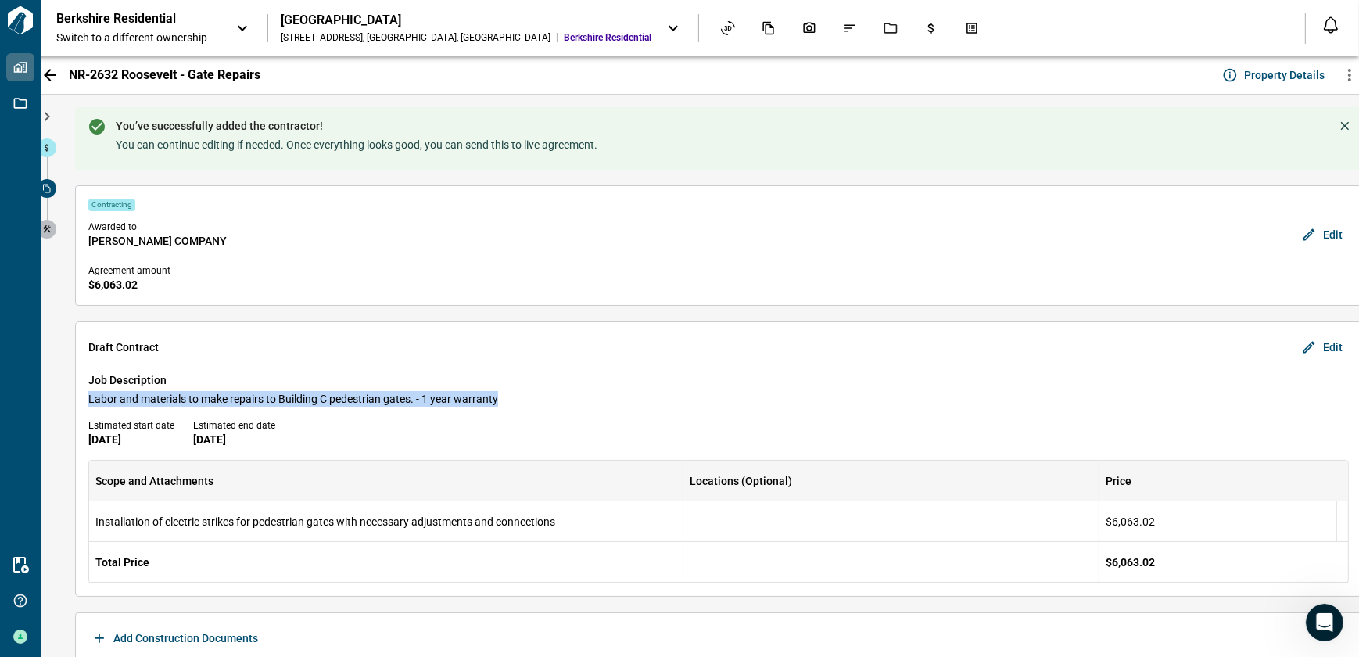
drag, startPoint x: 85, startPoint y: 395, endPoint x: 510, endPoint y: 403, distance: 424.8
click at [510, 403] on div "Draft [DEMOGRAPHIC_DATA] Edit Job Description Labor and materials to make repai…" at bounding box center [718, 458] width 1287 height 275
copy span "Labor and materials to make repairs to Building C pedestrian gates. - 1 year wa…"
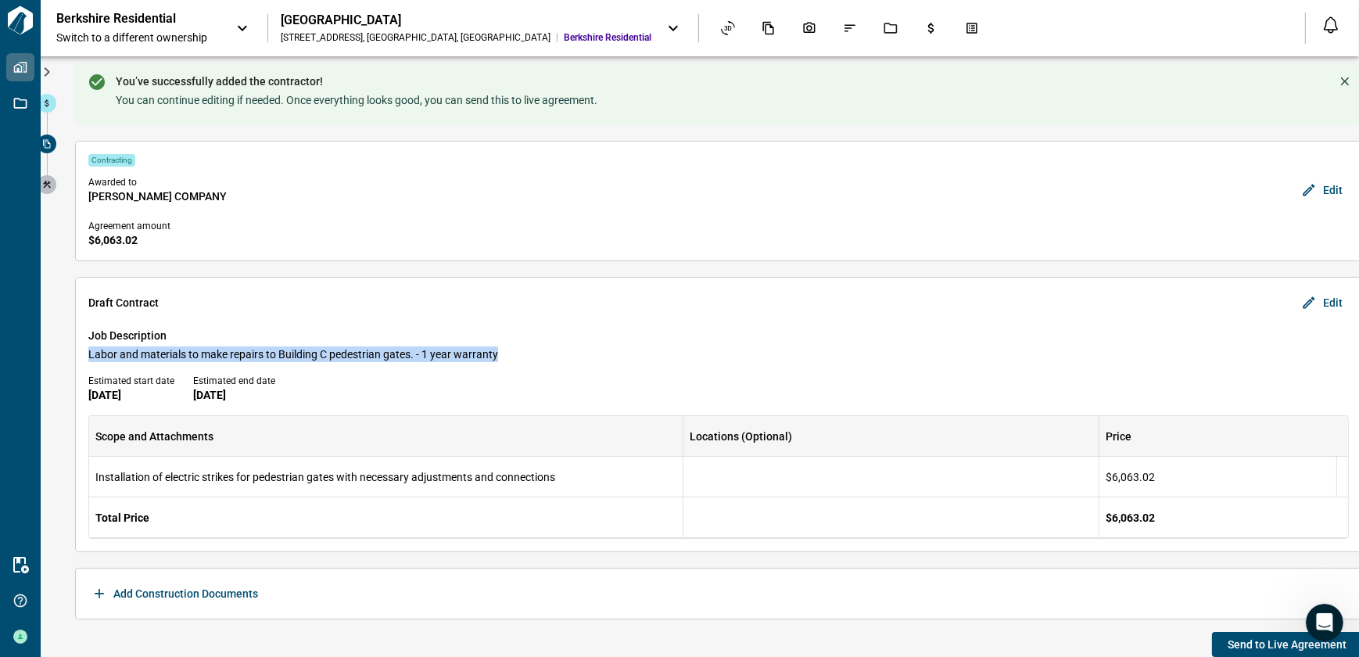
scroll to position [56, 0]
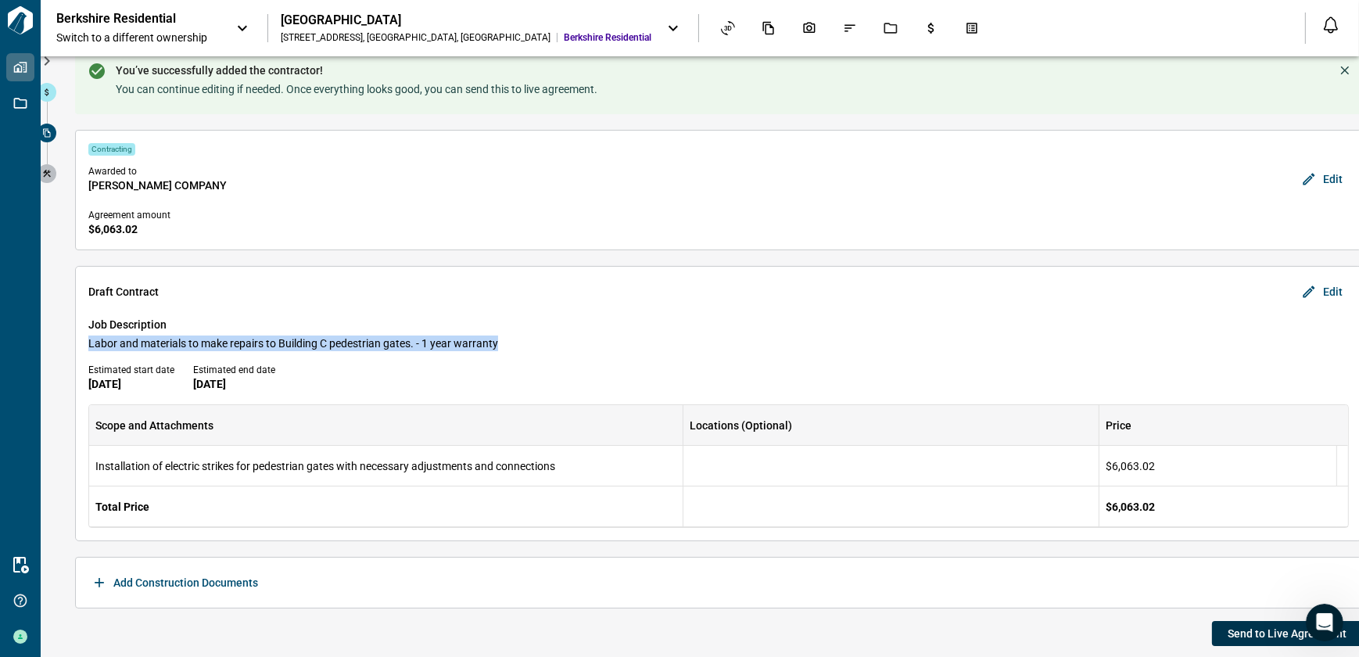
click at [1249, 638] on span "Send to Live Agreement" at bounding box center [1287, 634] width 119 height 16
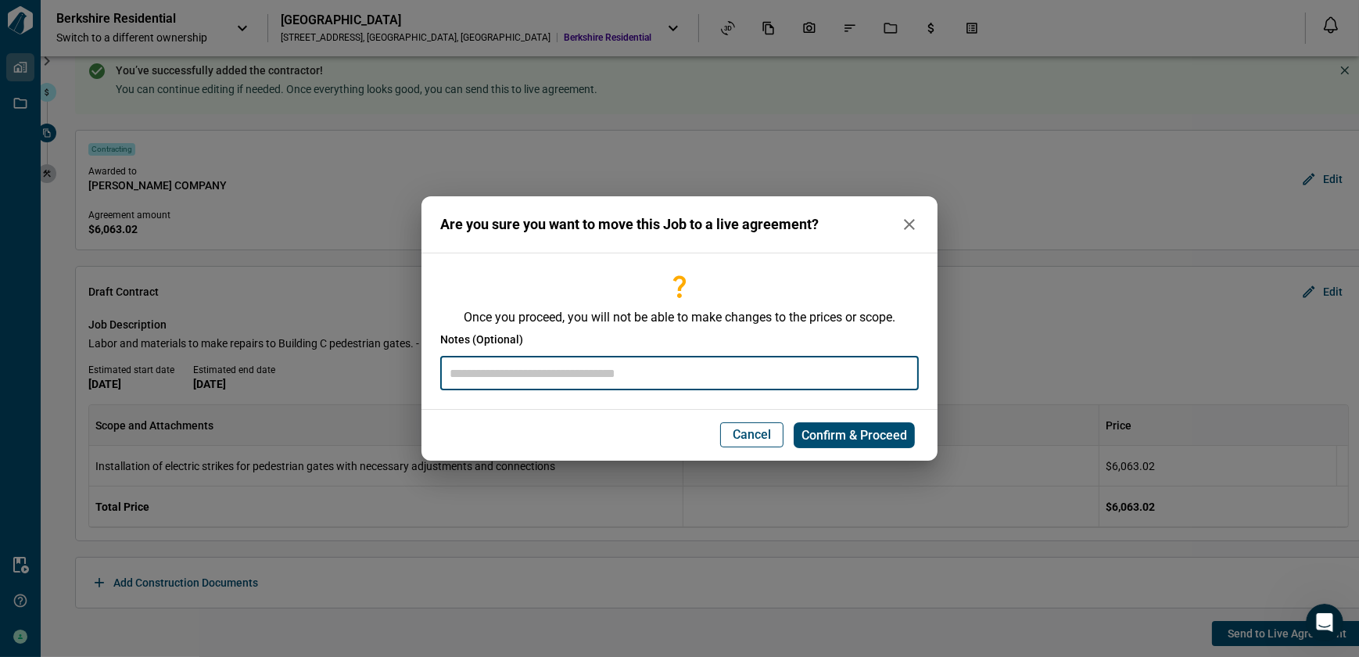
drag, startPoint x: 603, startPoint y: 368, endPoint x: 648, endPoint y: 393, distance: 52.2
click at [603, 368] on input "text" at bounding box center [679, 374] width 479 height 34
paste input "**********"
type input "**********"
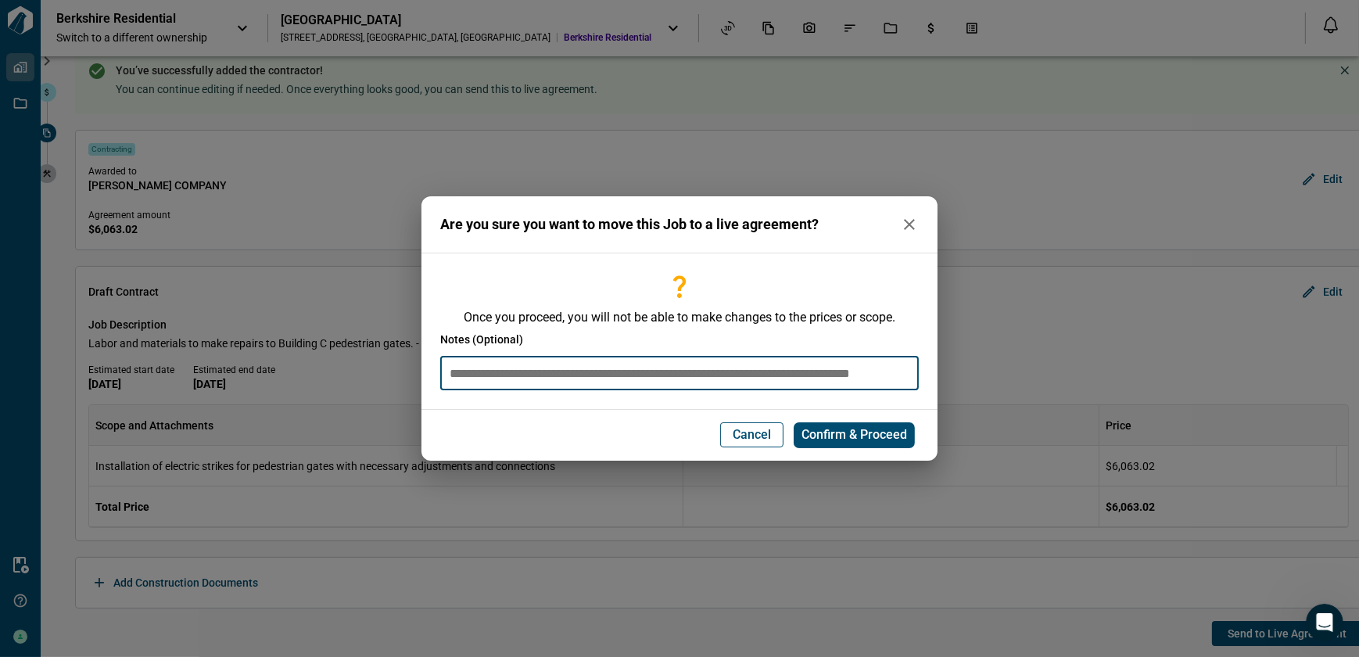
drag, startPoint x: 821, startPoint y: 440, endPoint x: 874, endPoint y: 446, distance: 53.6
click at [821, 439] on span "Confirm & Proceed" at bounding box center [855, 435] width 106 height 16
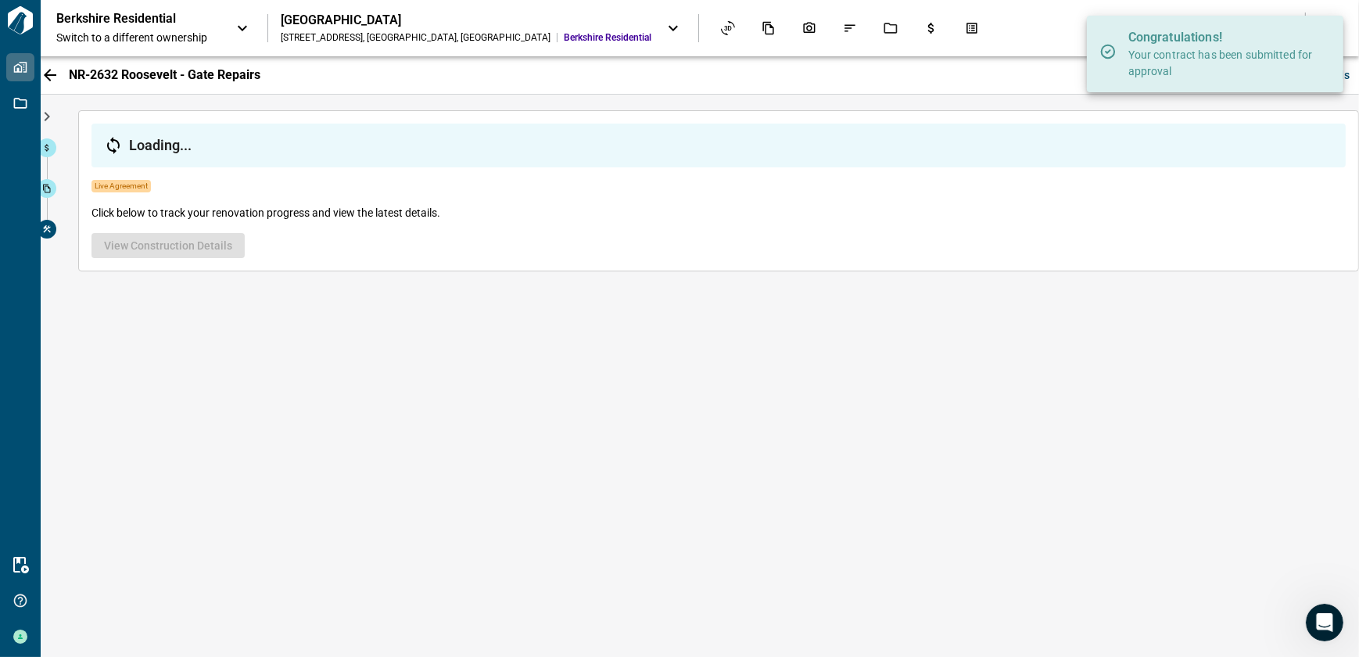
scroll to position [0, 0]
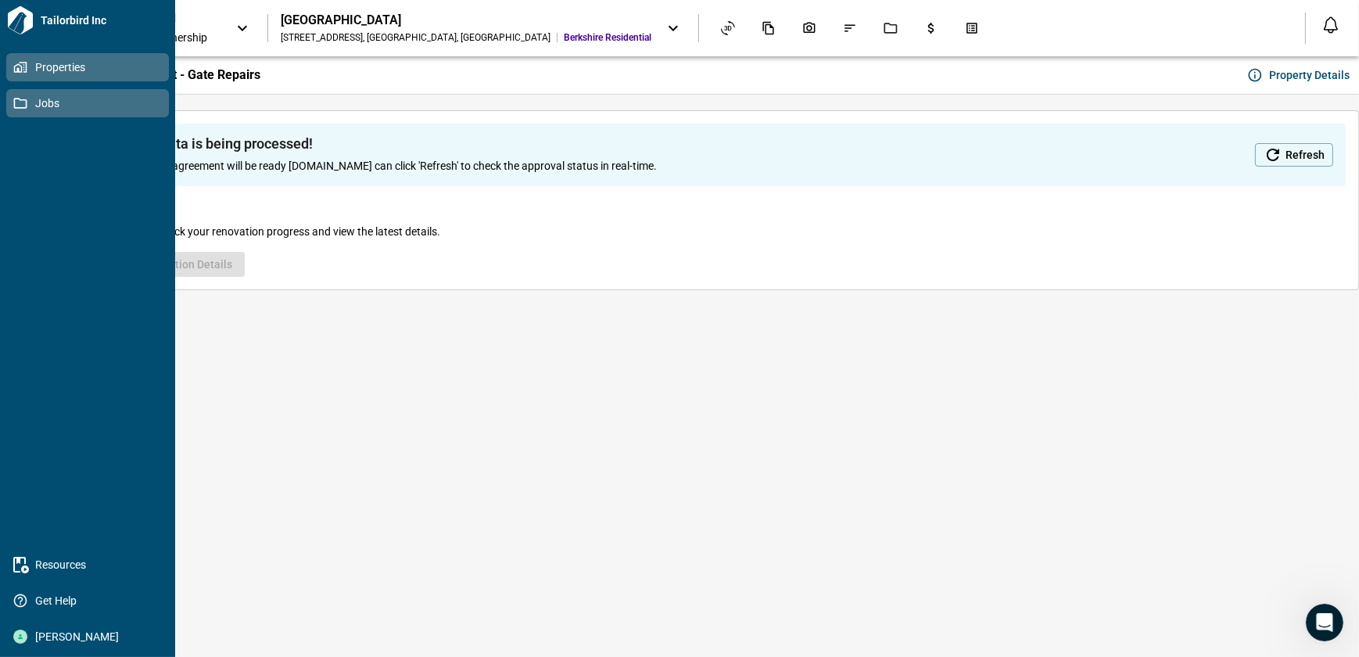
click at [15, 96] on icon at bounding box center [20, 103] width 14 height 14
